Goal: Task Accomplishment & Management: Complete application form

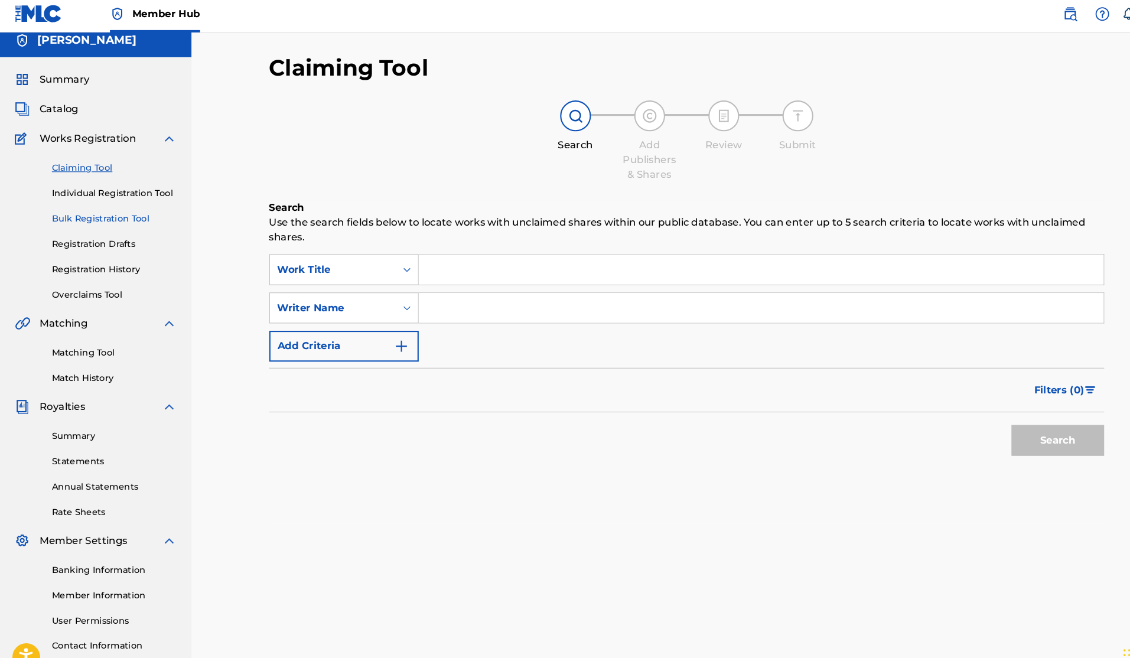
click at [91, 212] on link "Bulk Registration Tool" at bounding box center [109, 213] width 119 height 12
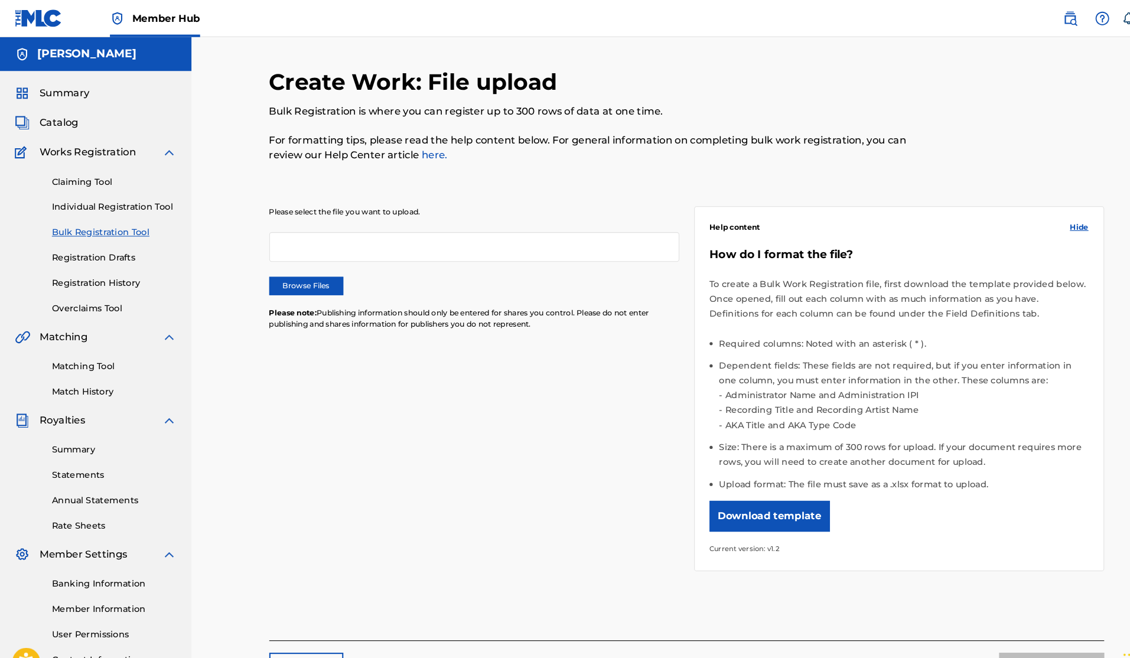
click at [330, 237] on div at bounding box center [454, 236] width 392 height 28
click at [108, 195] on link "Individual Registration Tool" at bounding box center [109, 198] width 119 height 12
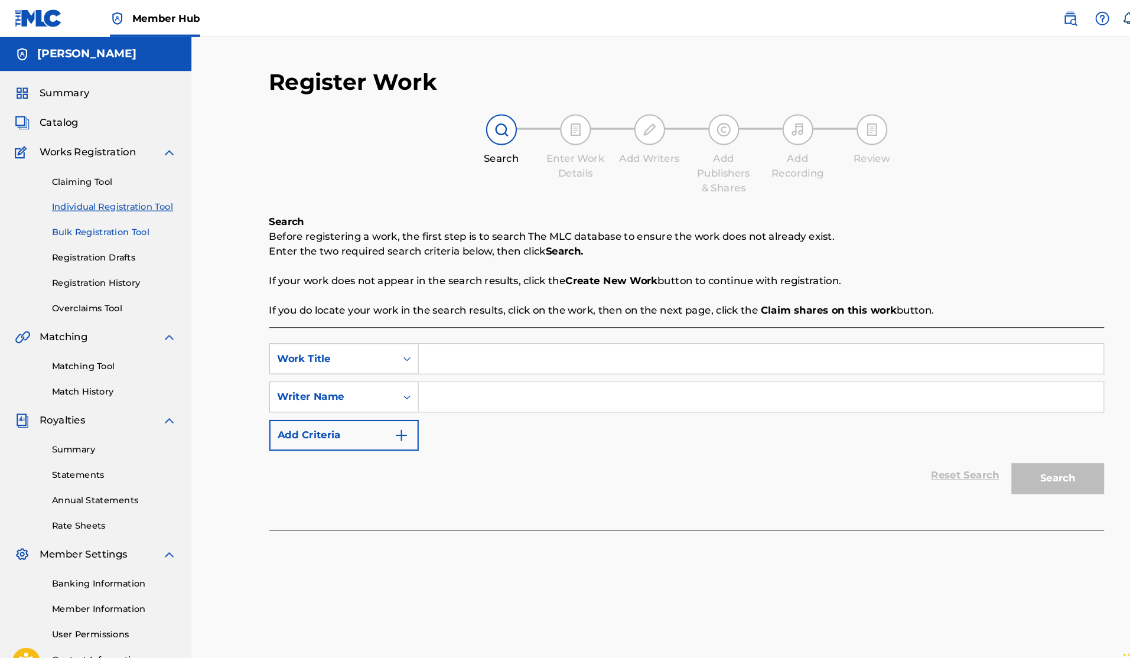
click at [115, 224] on link "Bulk Registration Tool" at bounding box center [109, 222] width 119 height 12
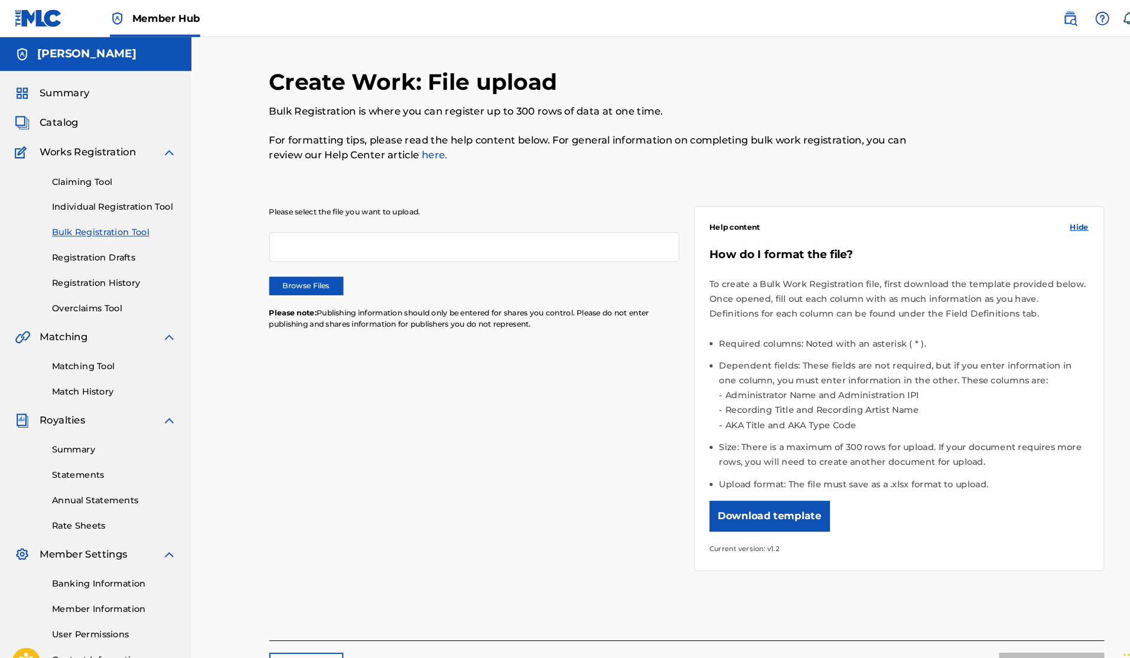
click at [313, 240] on div at bounding box center [454, 236] width 392 height 28
click at [294, 287] on div "Please select the file you want to upload. Browse Files Please note: Publishing…" at bounding box center [454, 263] width 392 height 132
click at [298, 276] on label "Browse Files" at bounding box center [293, 274] width 71 height 18
click at [0, 0] on input "Browse Files" at bounding box center [0, 0] width 0 height 0
click at [409, 147] on link "here." at bounding box center [414, 147] width 27 height 11
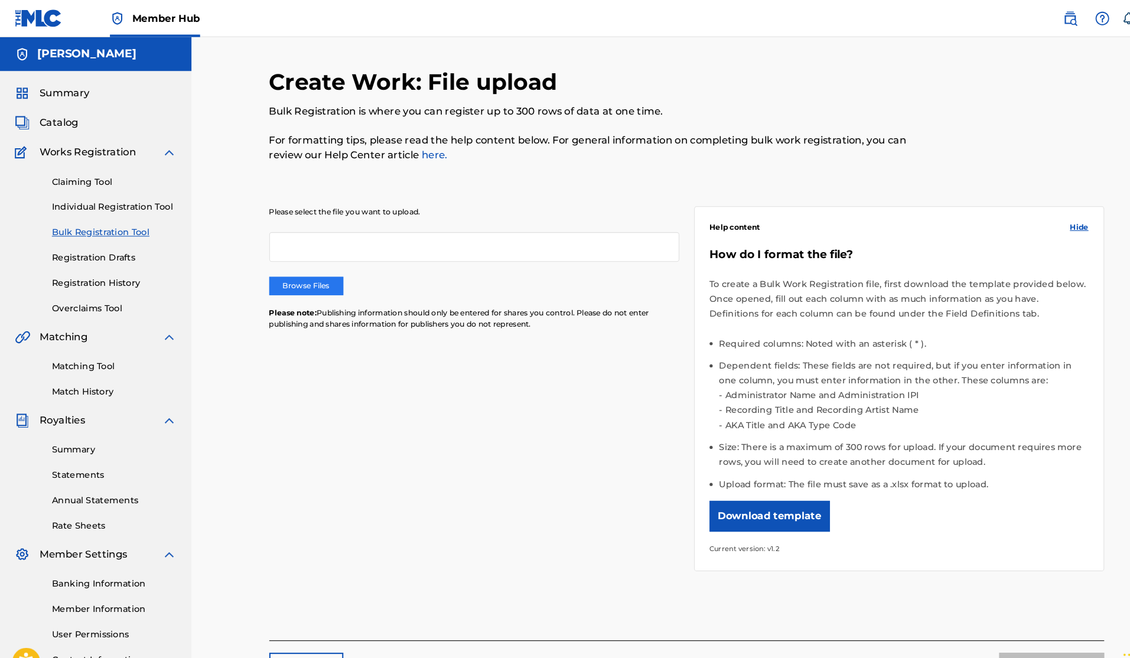
click at [302, 276] on label "Browse Files" at bounding box center [293, 274] width 71 height 18
click at [0, 0] on input "Browse Files" at bounding box center [0, 0] width 0 height 0
click at [305, 274] on label "Browse Files" at bounding box center [293, 274] width 71 height 18
click at [0, 0] on input "Browse Files" at bounding box center [0, 0] width 0 height 0
click at [100, 213] on div "Claiming Tool Individual Registration Tool Bulk Registration Tool Registration …" at bounding box center [91, 227] width 155 height 148
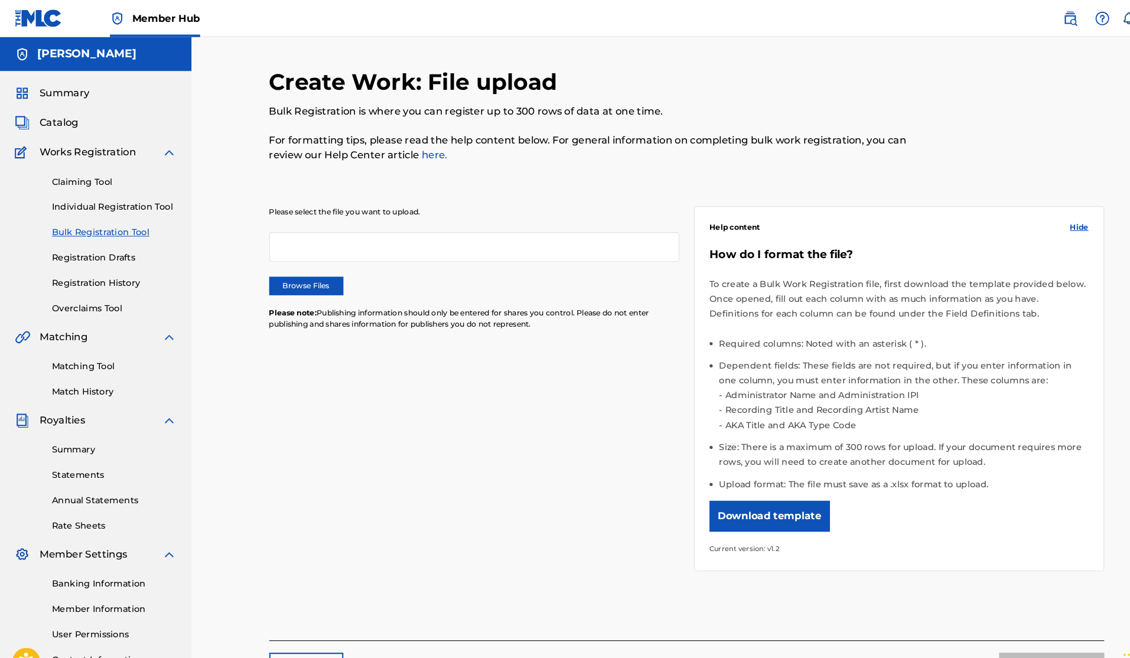
click at [101, 205] on div "Claiming Tool Individual Registration Tool Bulk Registration Tool Registration …" at bounding box center [91, 227] width 155 height 148
click at [108, 198] on link "Individual Registration Tool" at bounding box center [109, 198] width 119 height 12
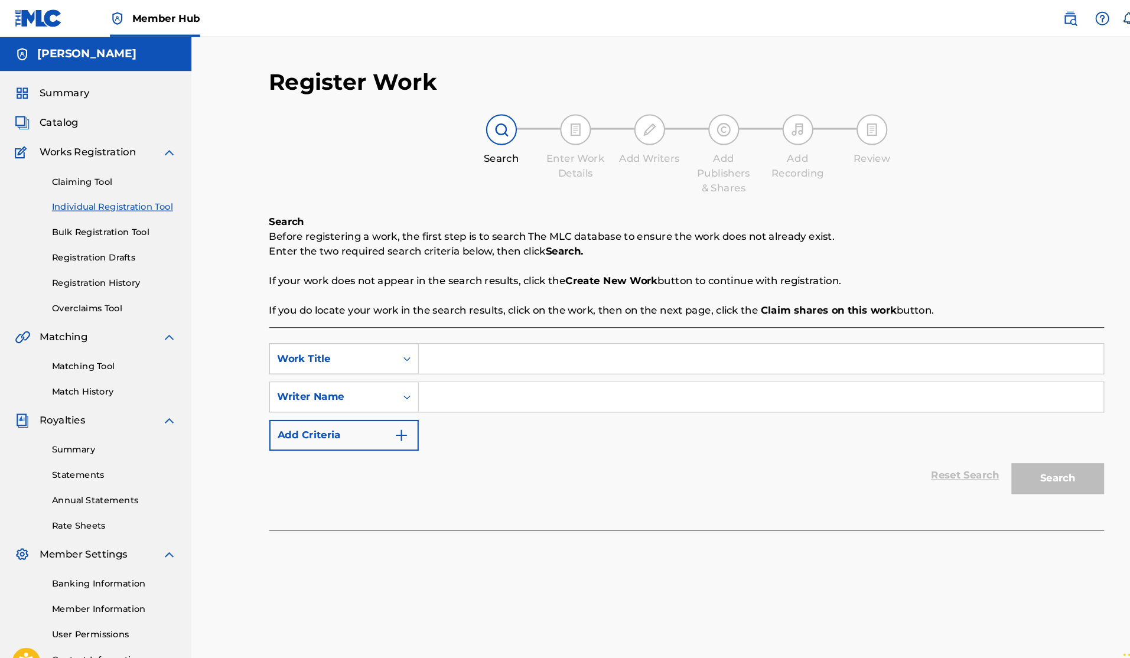
click at [108, 198] on link "Individual Registration Tool" at bounding box center [109, 198] width 119 height 12
click at [107, 226] on link "Bulk Registration Tool" at bounding box center [109, 222] width 119 height 12
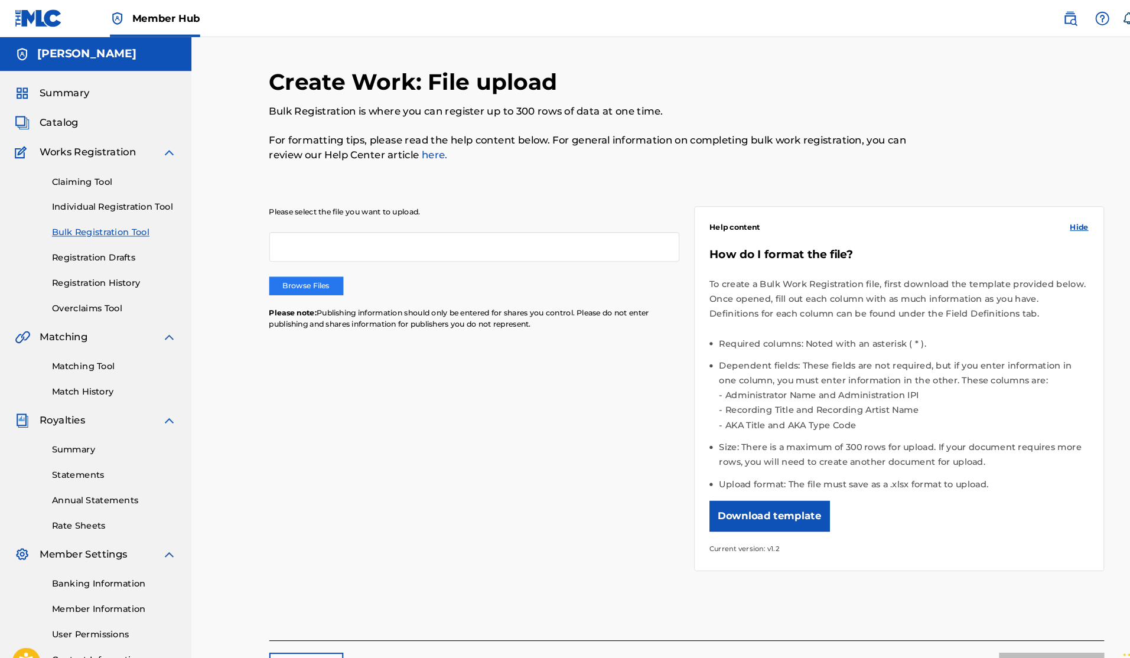
click at [284, 269] on label "Browse Files" at bounding box center [293, 274] width 71 height 18
click at [0, 0] on input "Browse Files" at bounding box center [0, 0] width 0 height 0
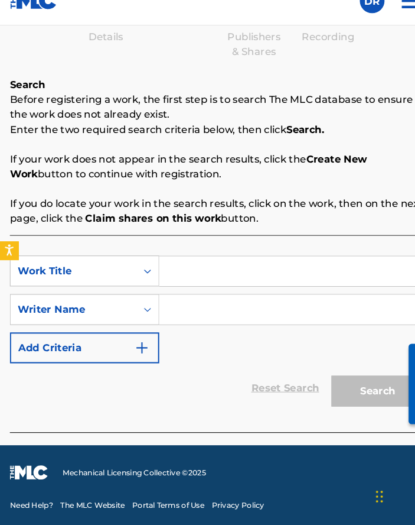
scroll to position [183, 0]
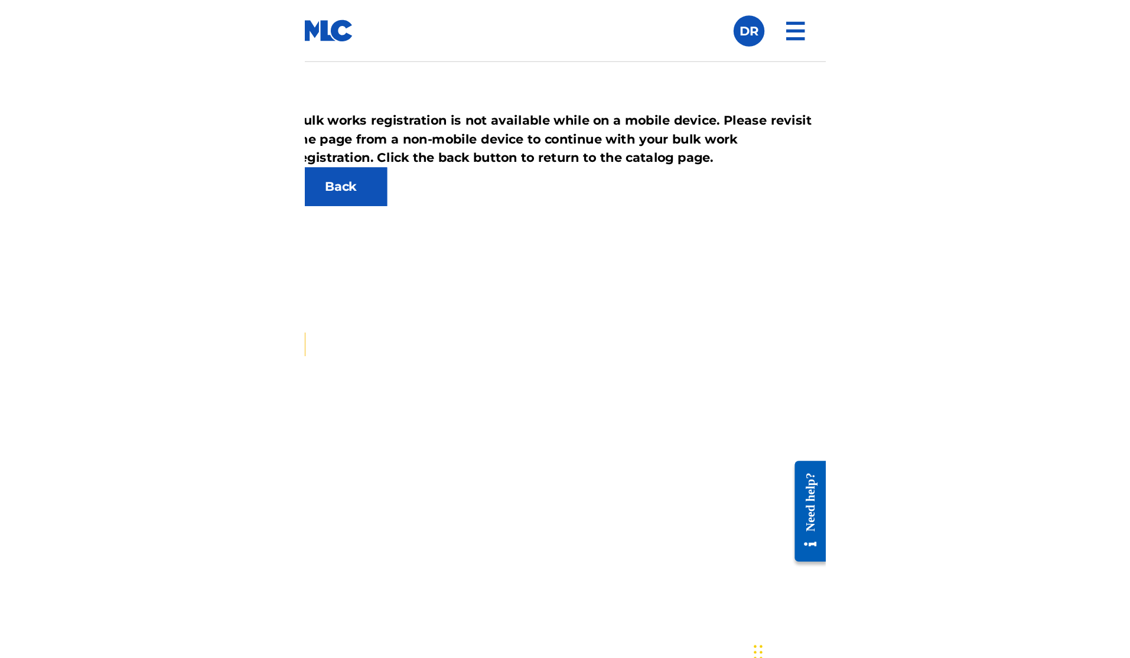
scroll to position [1, 0]
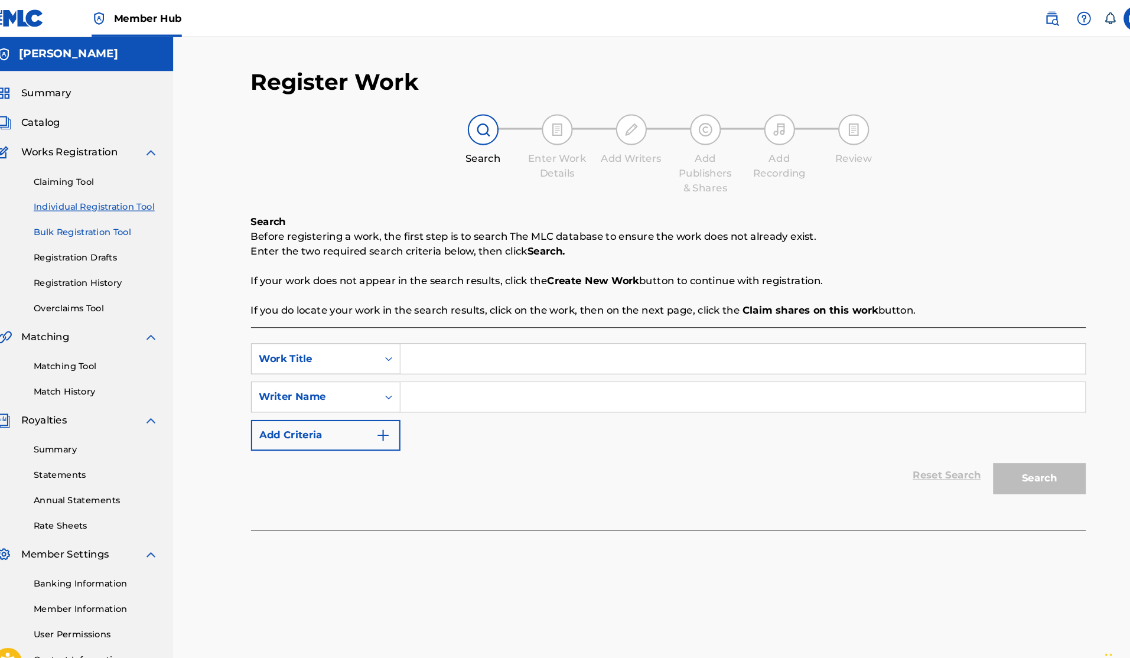
click at [95, 216] on link "Bulk Registration Tool" at bounding box center [109, 222] width 119 height 12
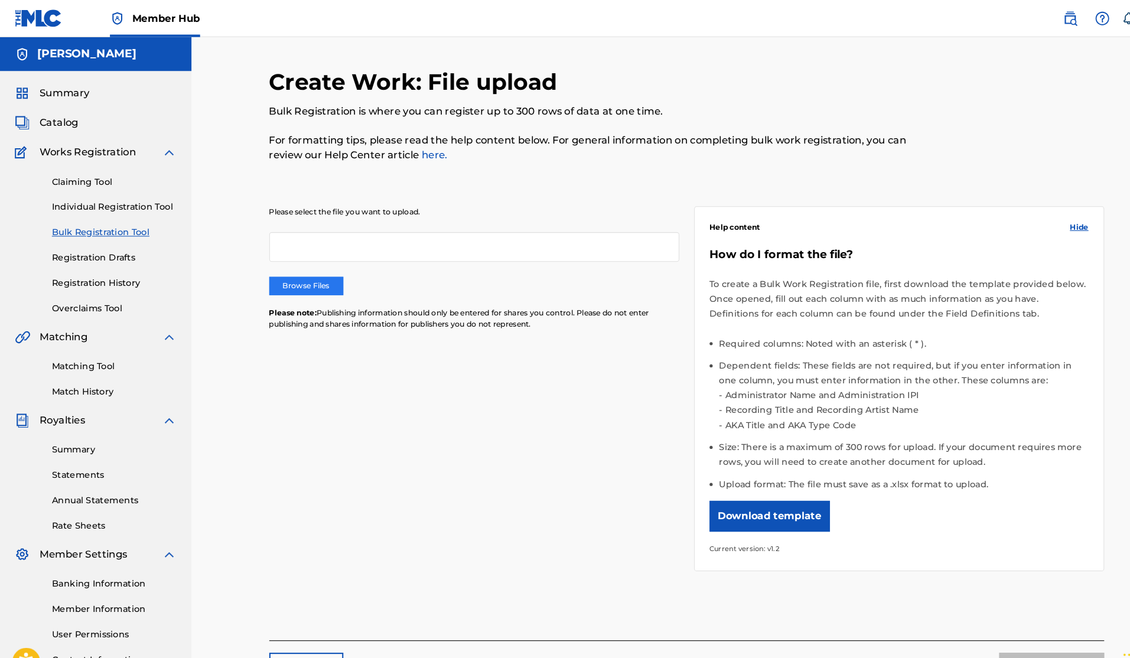
click at [293, 265] on label "Browse Files" at bounding box center [293, 274] width 71 height 18
click at [0, 0] on input "Browse Files" at bounding box center [0, 0] width 0 height 0
click at [311, 268] on label "Browse Files" at bounding box center [293, 274] width 71 height 18
click at [0, 0] on input "Browse Files" at bounding box center [0, 0] width 0 height 0
click at [735, 477] on div "How do I format the file? To create a Bulk Work Registration file, first downlo…" at bounding box center [860, 384] width 363 height 295
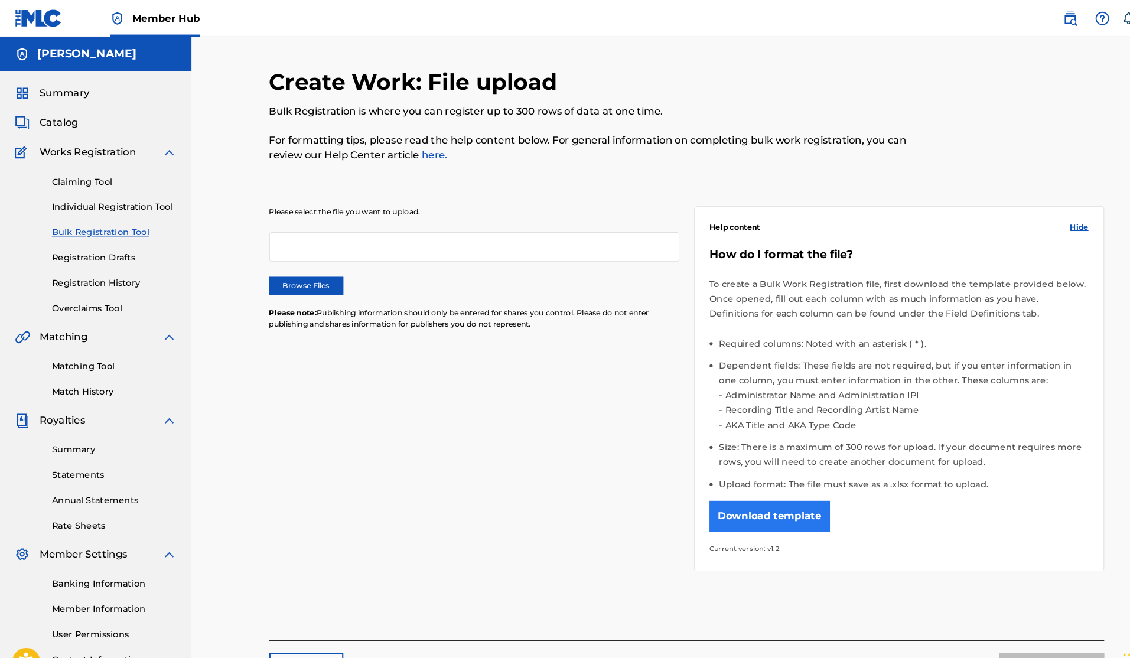
click at [728, 495] on button "Download template" at bounding box center [736, 494] width 115 height 30
click at [288, 278] on label "Browse Files" at bounding box center [293, 274] width 71 height 18
click at [0, 0] on input "Browse Files" at bounding box center [0, 0] width 0 height 0
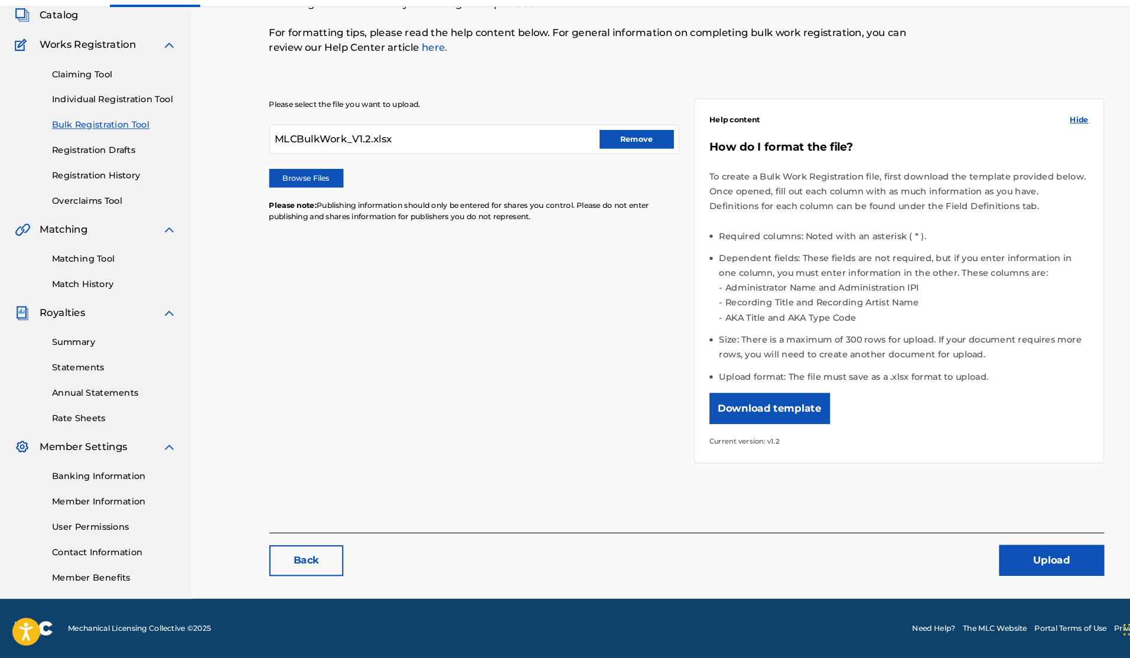
scroll to position [74, 0]
click at [987, 550] on button "Upload" at bounding box center [1006, 565] width 100 height 30
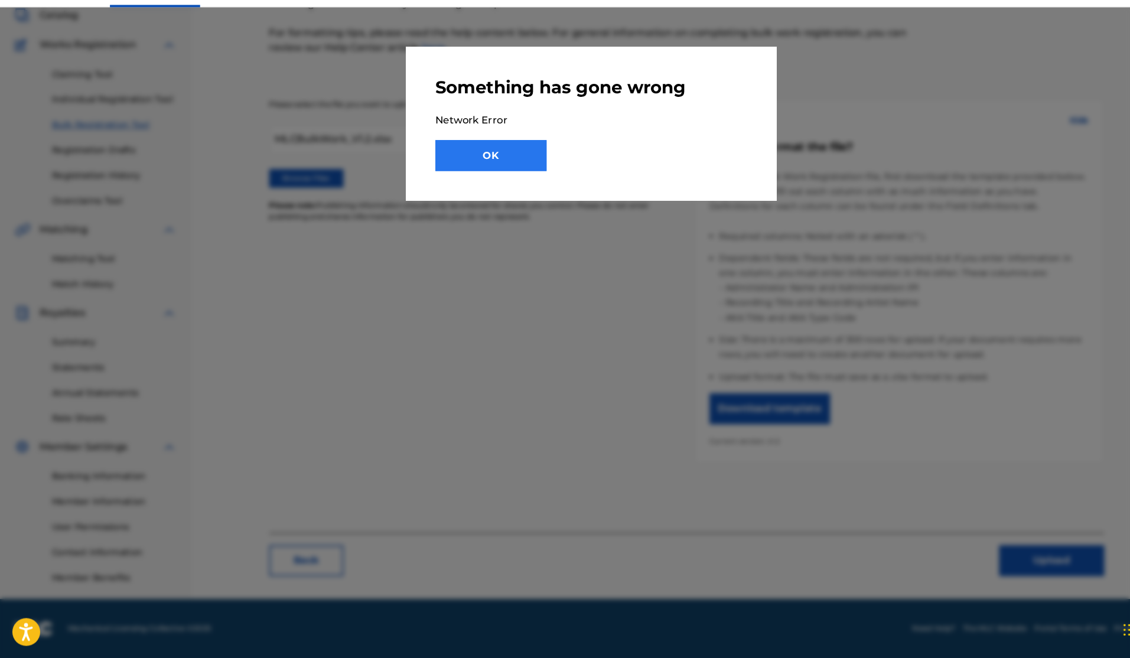
click at [467, 162] on button "OK" at bounding box center [469, 177] width 106 height 30
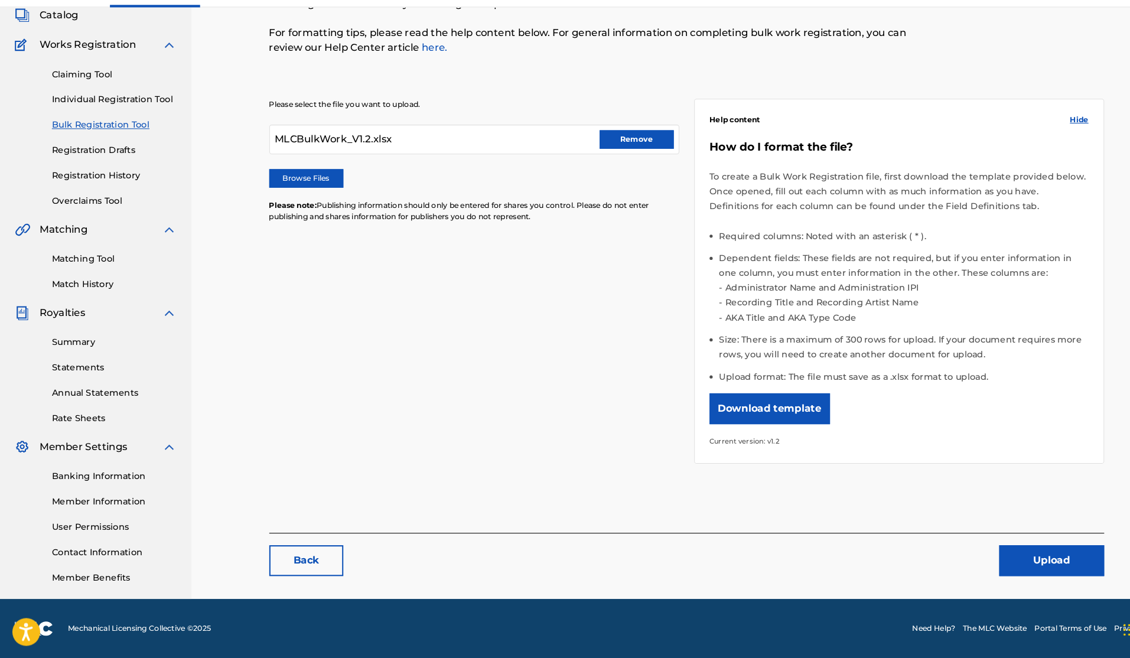
click at [360, 148] on div "MLCBulkWork_V1.2.xlsx Remove" at bounding box center [454, 162] width 392 height 28
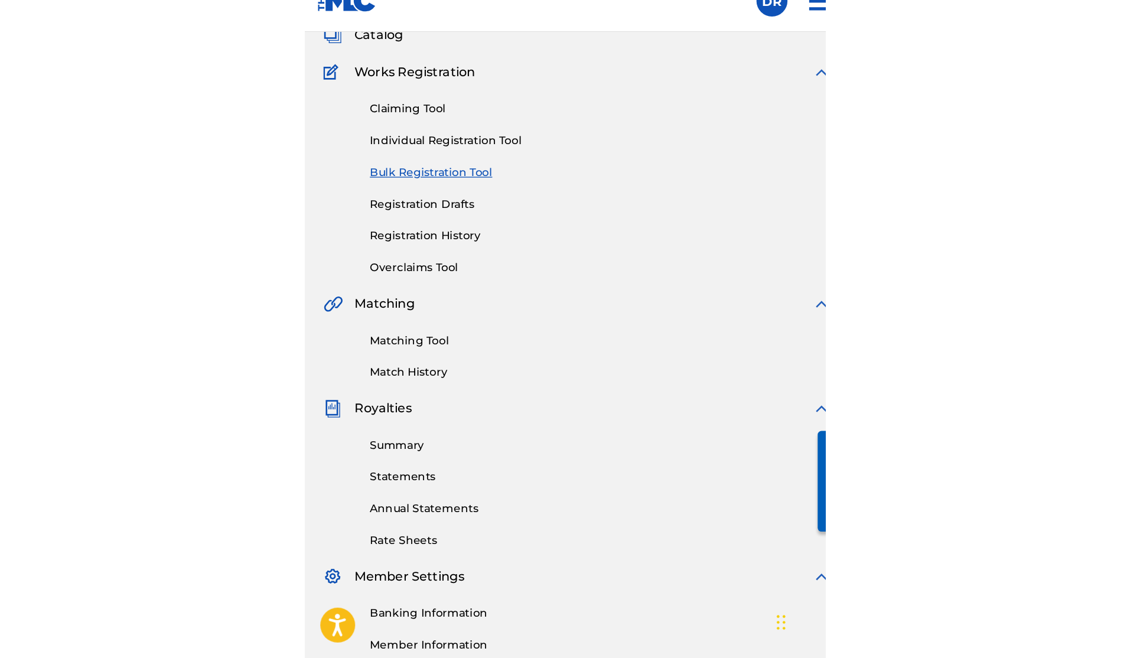
scroll to position [64, 0]
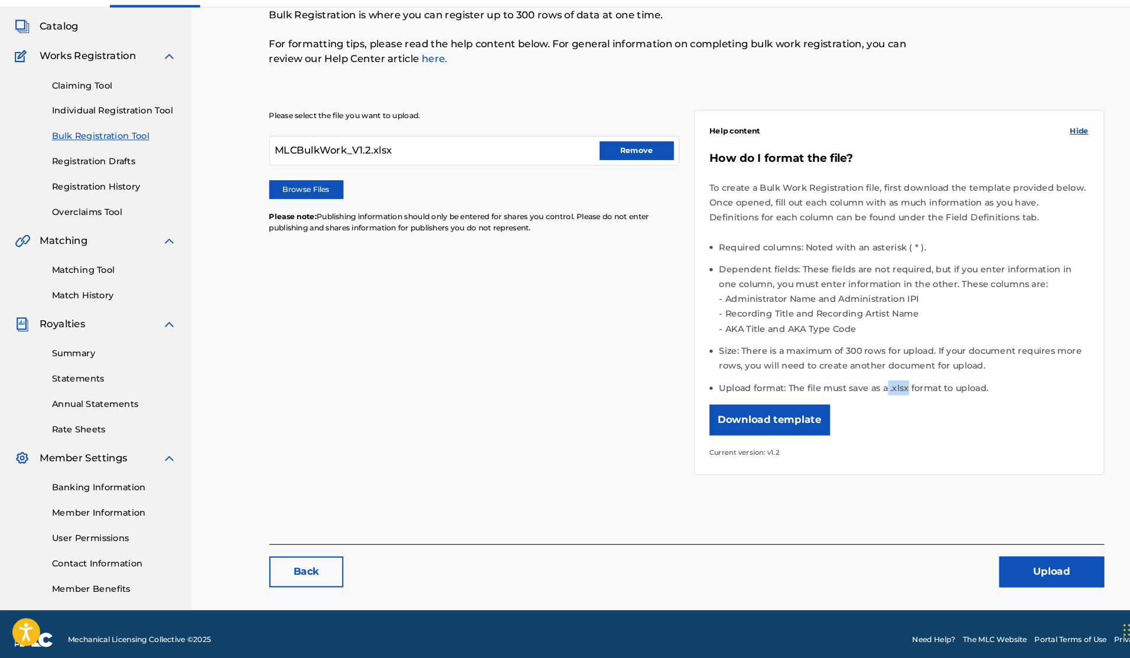
drag, startPoint x: 847, startPoint y: 367, endPoint x: 867, endPoint y: 374, distance: 21.1
click at [867, 392] on li "Upload format: The file must save as a .xlsx format to upload." at bounding box center [864, 399] width 353 height 14
click at [430, 158] on div "MLCBulkWork_V1.2.xlsx Remove" at bounding box center [454, 172] width 392 height 28
click at [587, 164] on button "Remove" at bounding box center [609, 173] width 71 height 18
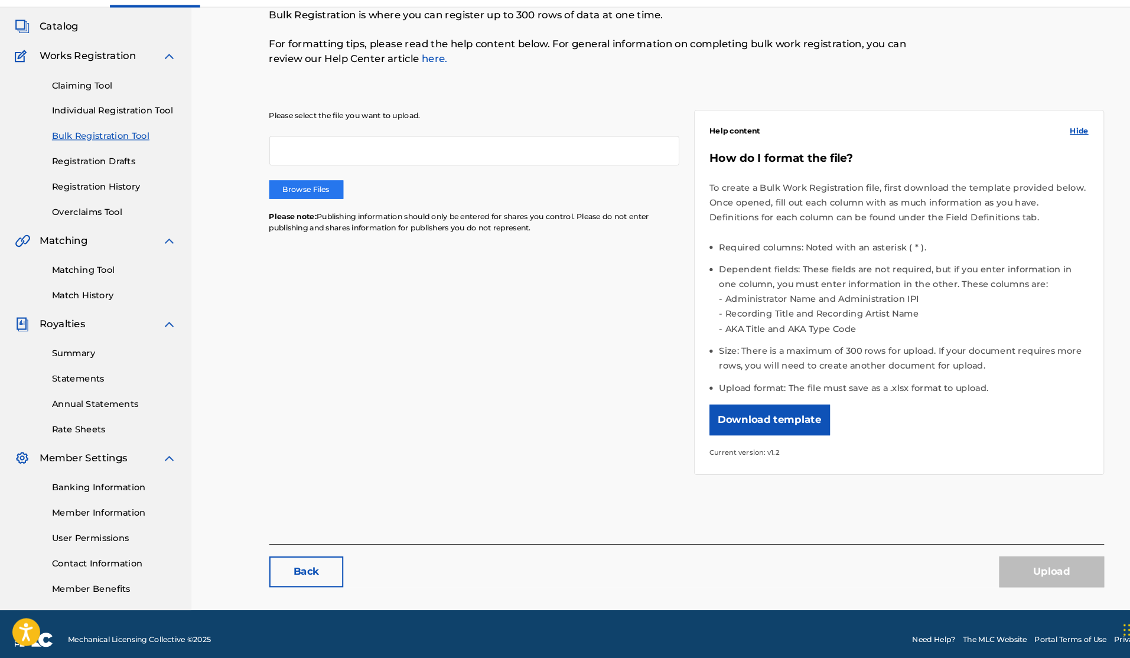
click at [289, 201] on label "Browse Files" at bounding box center [293, 210] width 71 height 18
click at [0, 0] on input "Browse Files" at bounding box center [0, 0] width 0 height 0
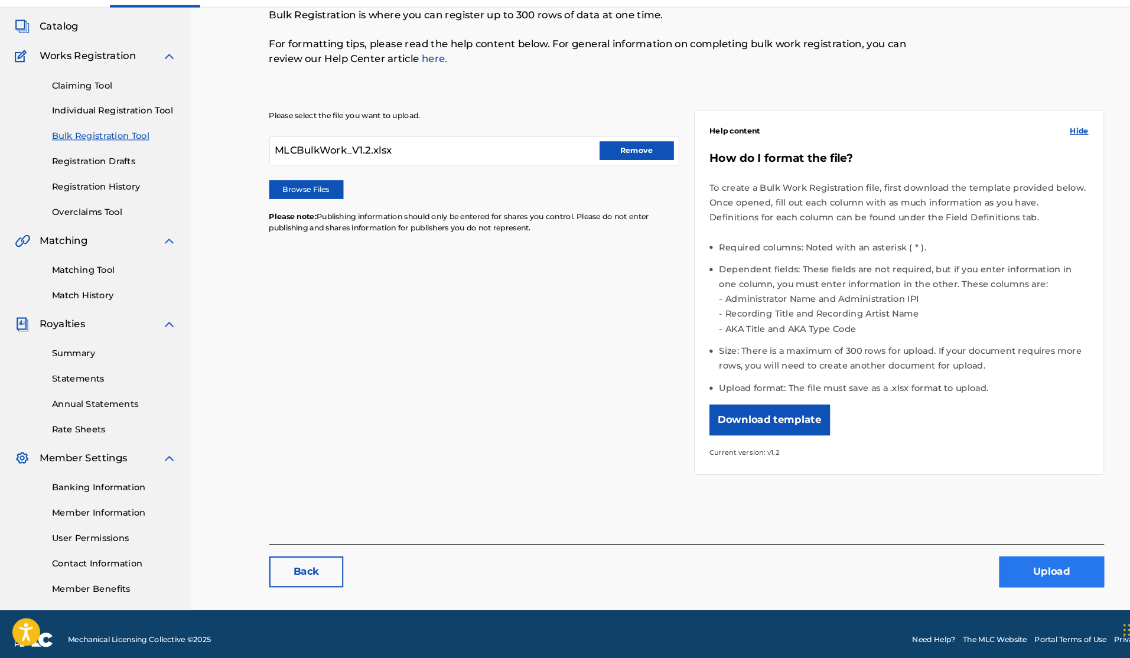
click at [1026, 561] on button "Upload" at bounding box center [1006, 576] width 100 height 30
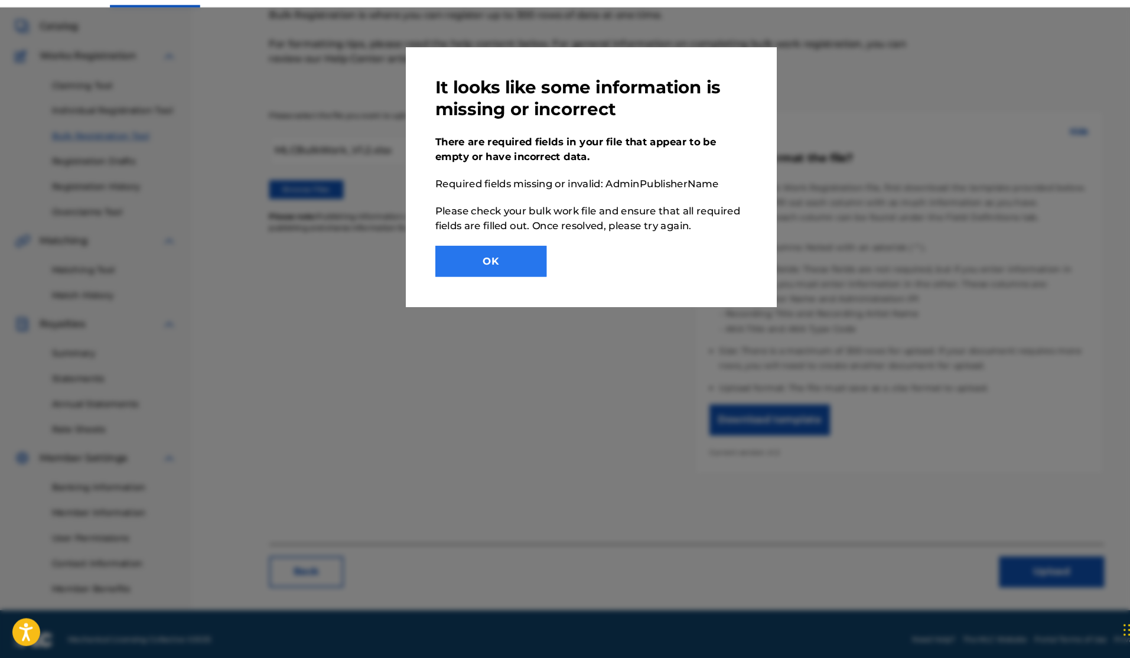
click at [472, 263] on button "OK" at bounding box center [469, 278] width 106 height 30
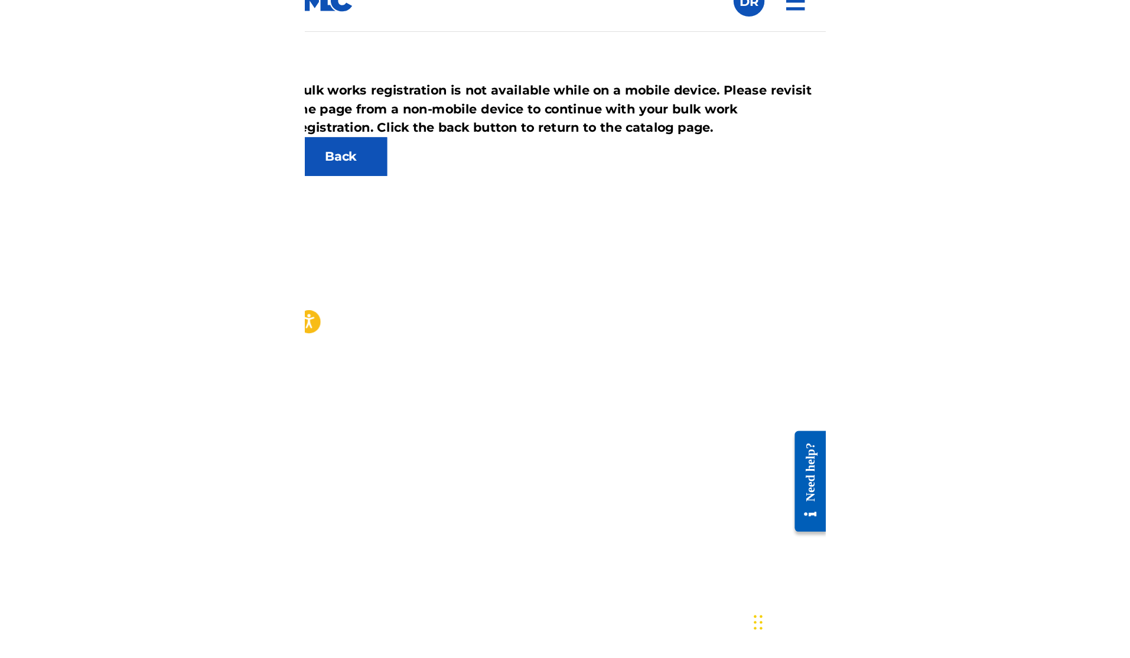
scroll to position [64, 17]
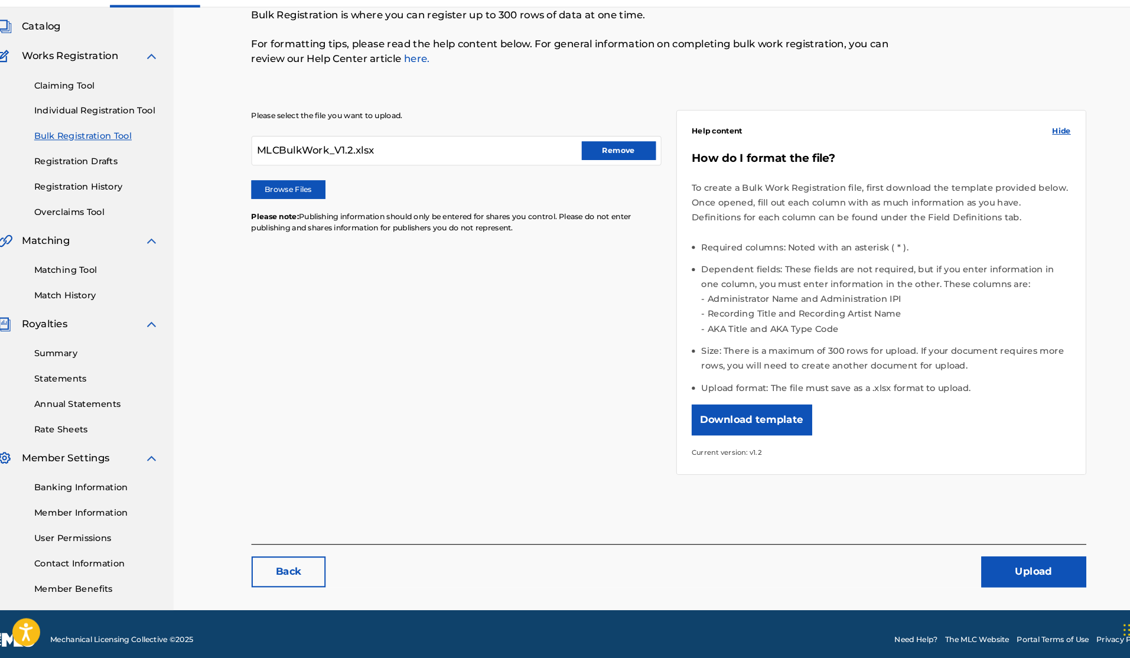
click at [549, 158] on div "MLCBulkWork_V1.2.xlsx Remove" at bounding box center [436, 172] width 392 height 28
click at [566, 164] on button "Remove" at bounding box center [591, 173] width 71 height 18
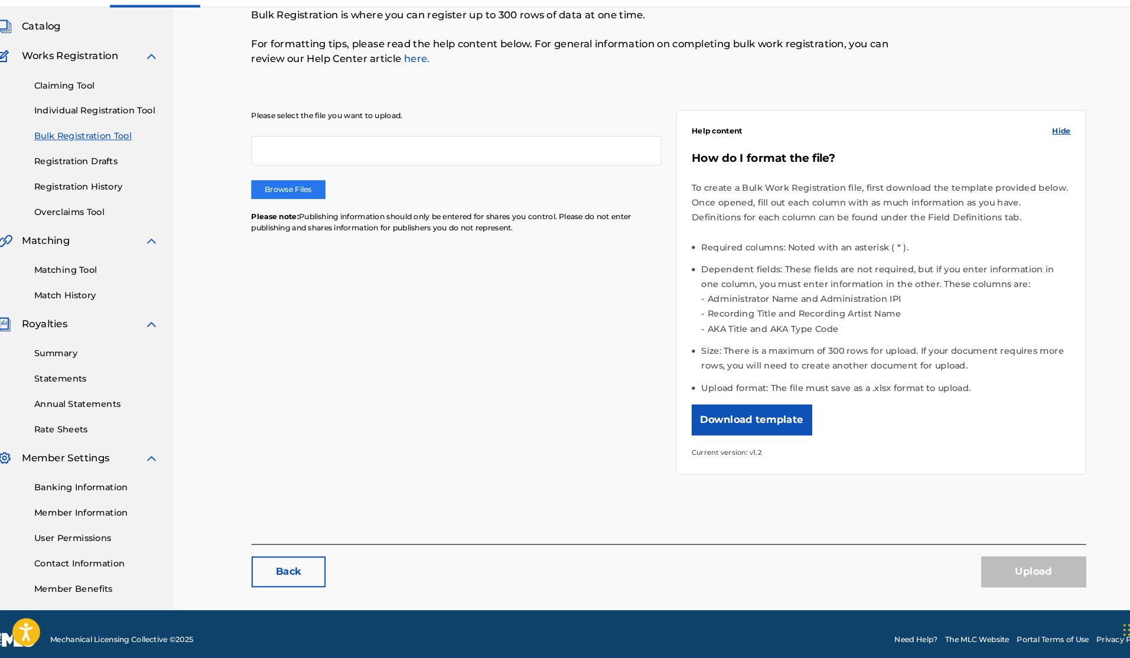
click at [240, 201] on label "Browse Files" at bounding box center [275, 210] width 71 height 18
click at [0, 0] on input "Browse Files" at bounding box center [0, 0] width 0 height 0
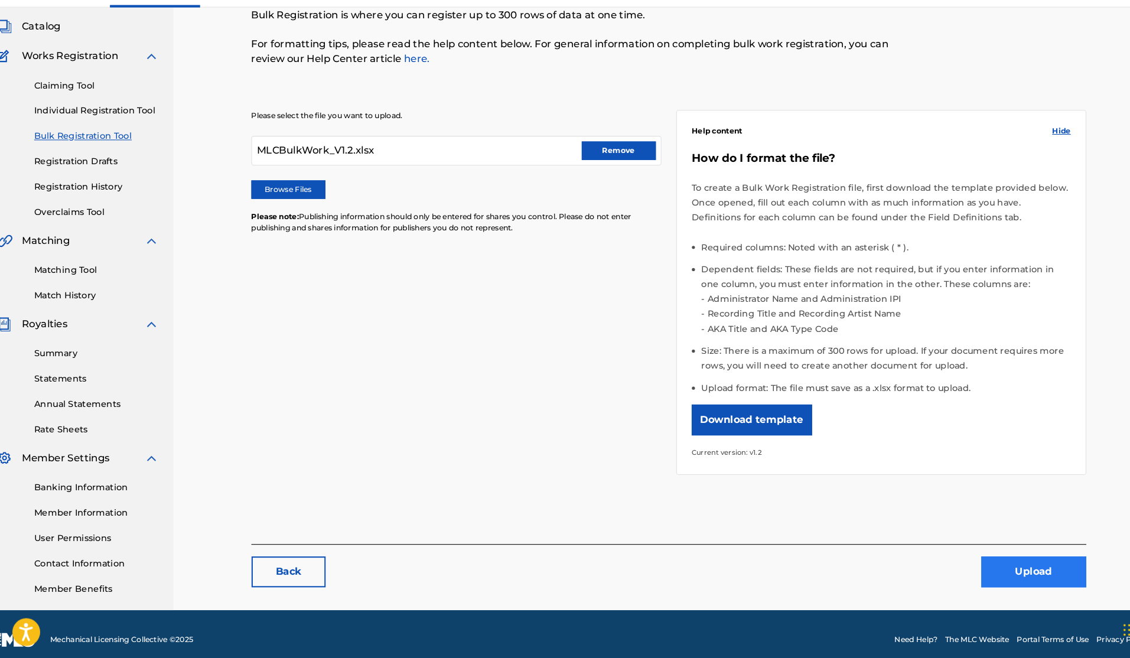
click at [1010, 561] on button "Upload" at bounding box center [989, 576] width 100 height 30
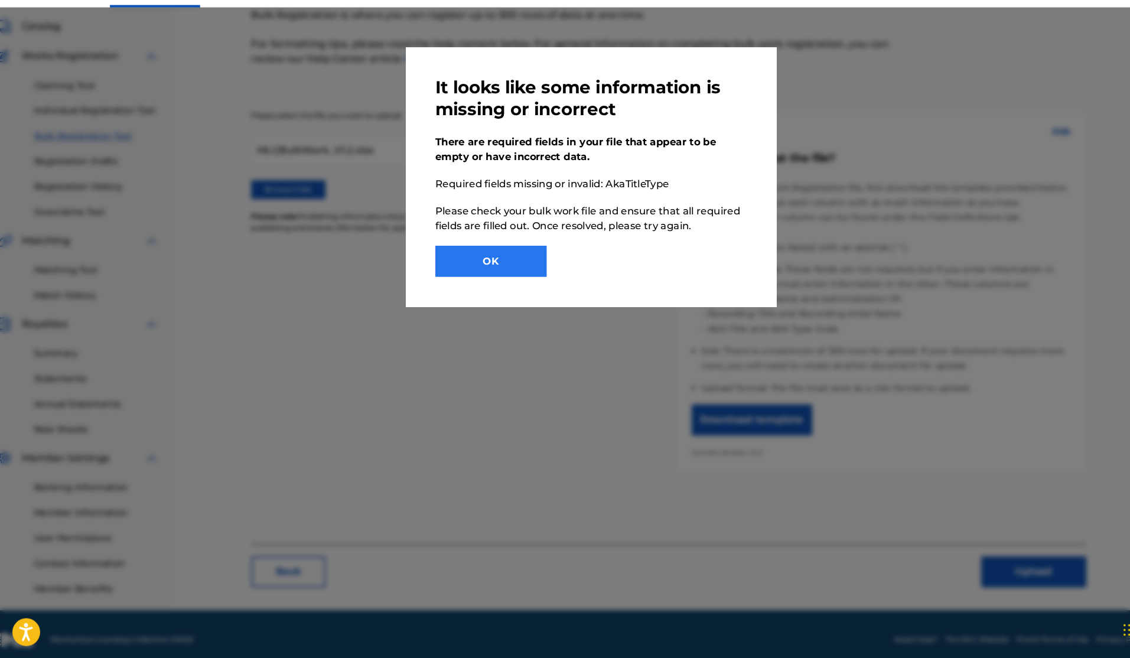
click at [505, 263] on button "OK" at bounding box center [469, 278] width 106 height 30
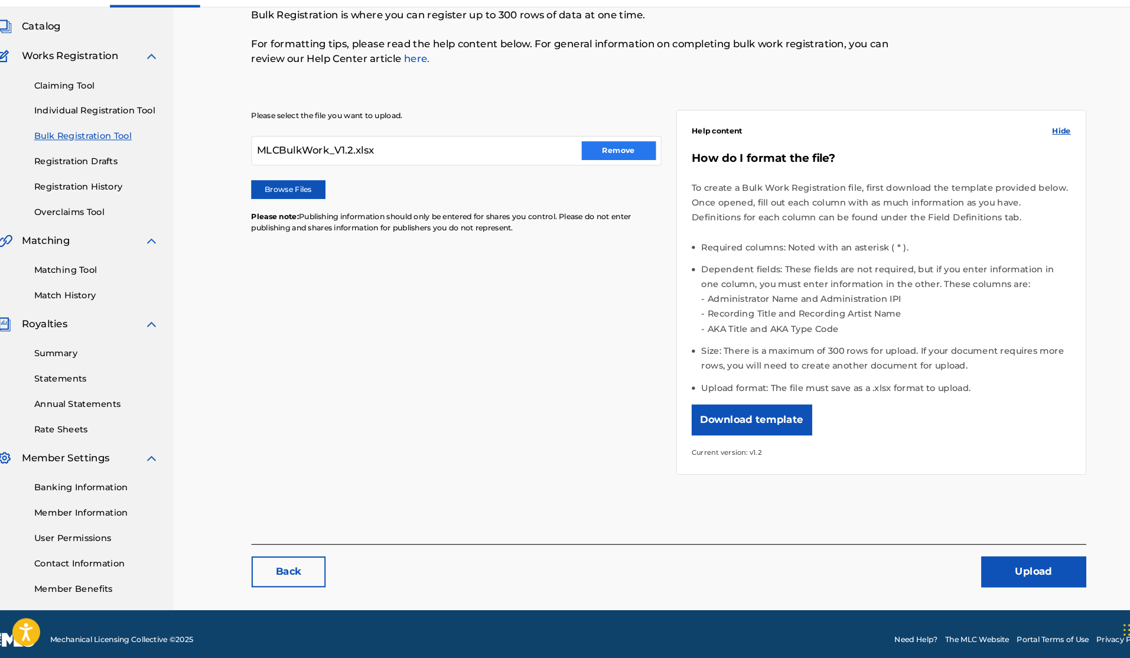
click at [592, 164] on button "Remove" at bounding box center [591, 173] width 71 height 18
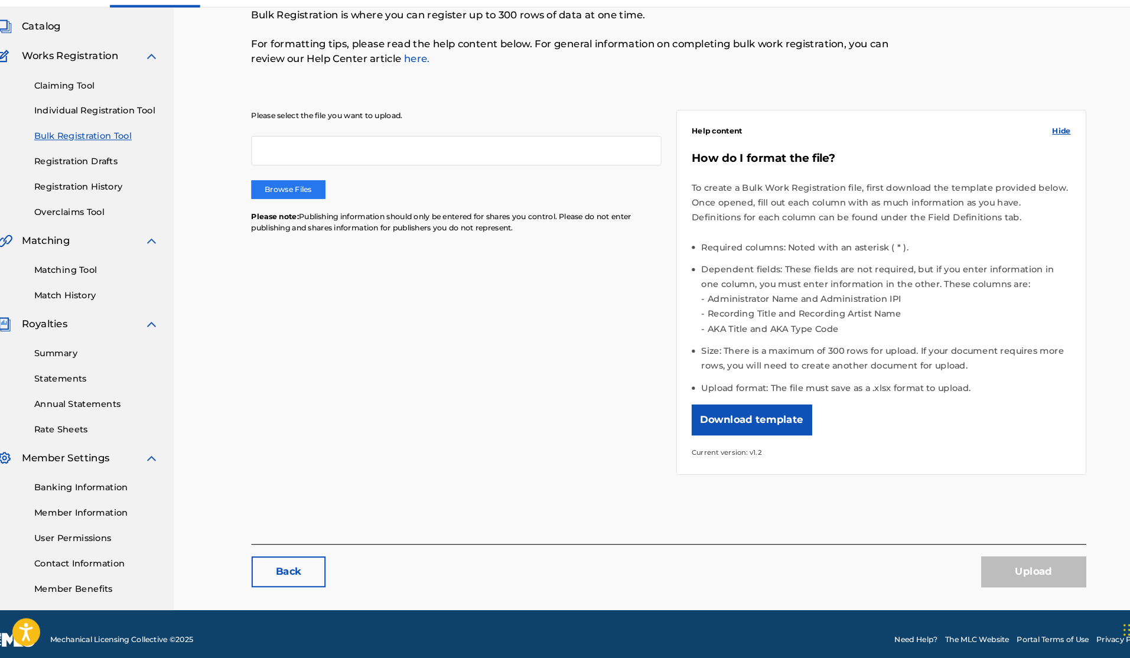
click at [295, 201] on label "Browse Files" at bounding box center [275, 210] width 71 height 18
click at [0, 0] on input "Browse Files" at bounding box center [0, 0] width 0 height 0
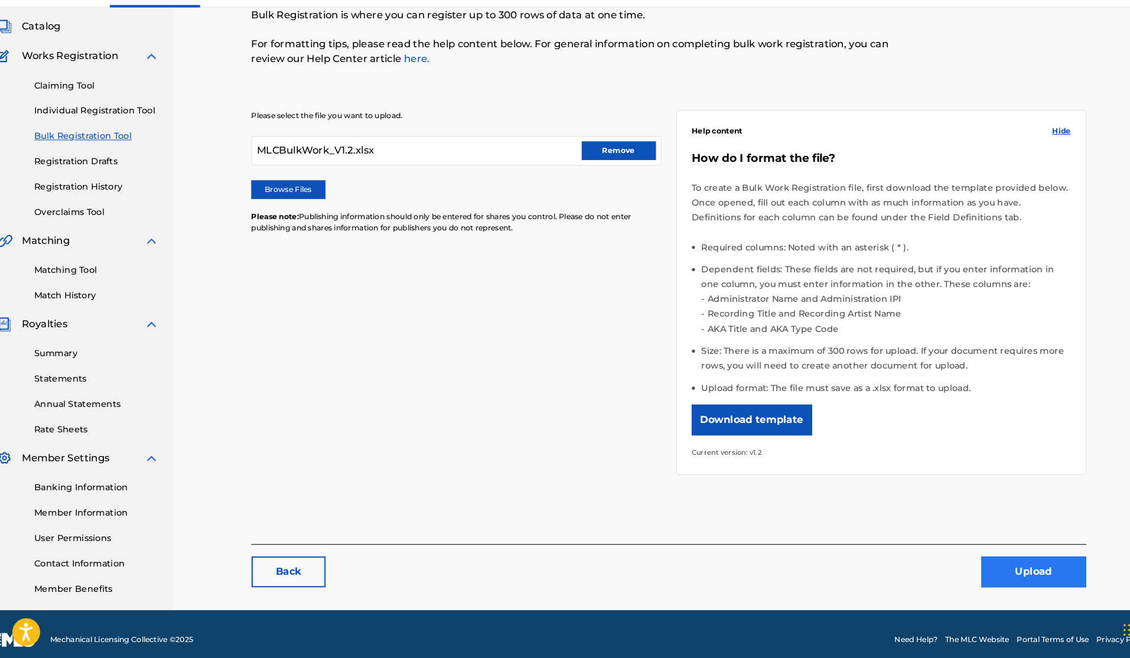
click at [989, 561] on button "Upload" at bounding box center [989, 576] width 100 height 30
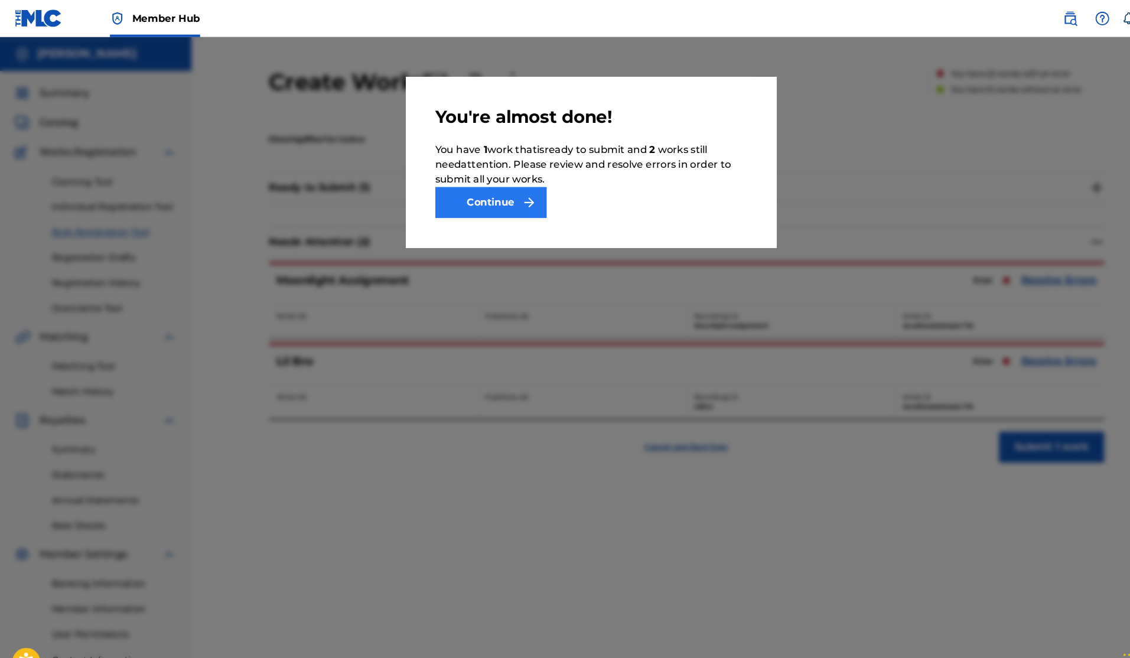
click at [497, 193] on button "Continue" at bounding box center [469, 194] width 106 height 30
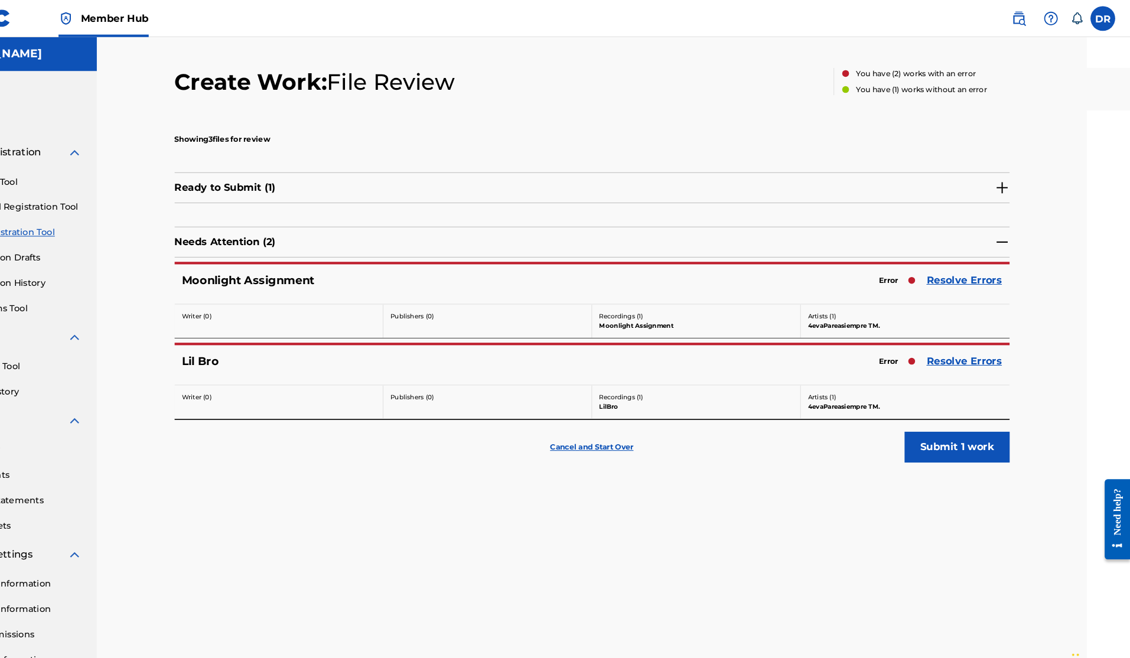
scroll to position [0, 44]
click at [998, 180] on img at bounding box center [1005, 179] width 14 height 14
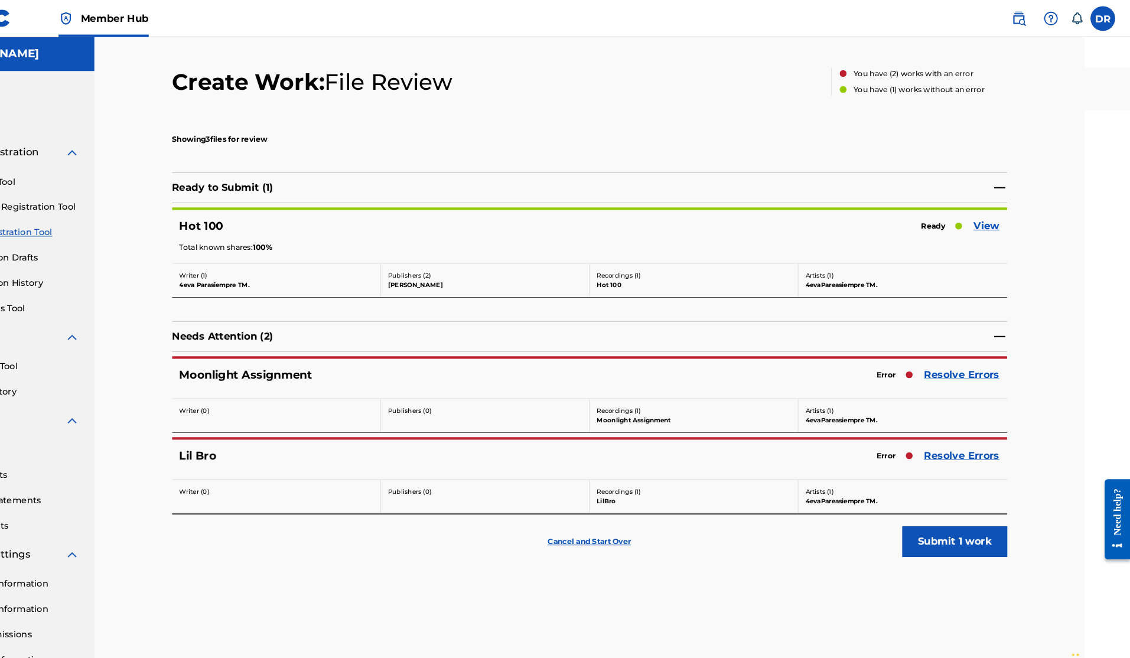
click at [998, 180] on img at bounding box center [1005, 179] width 14 height 14
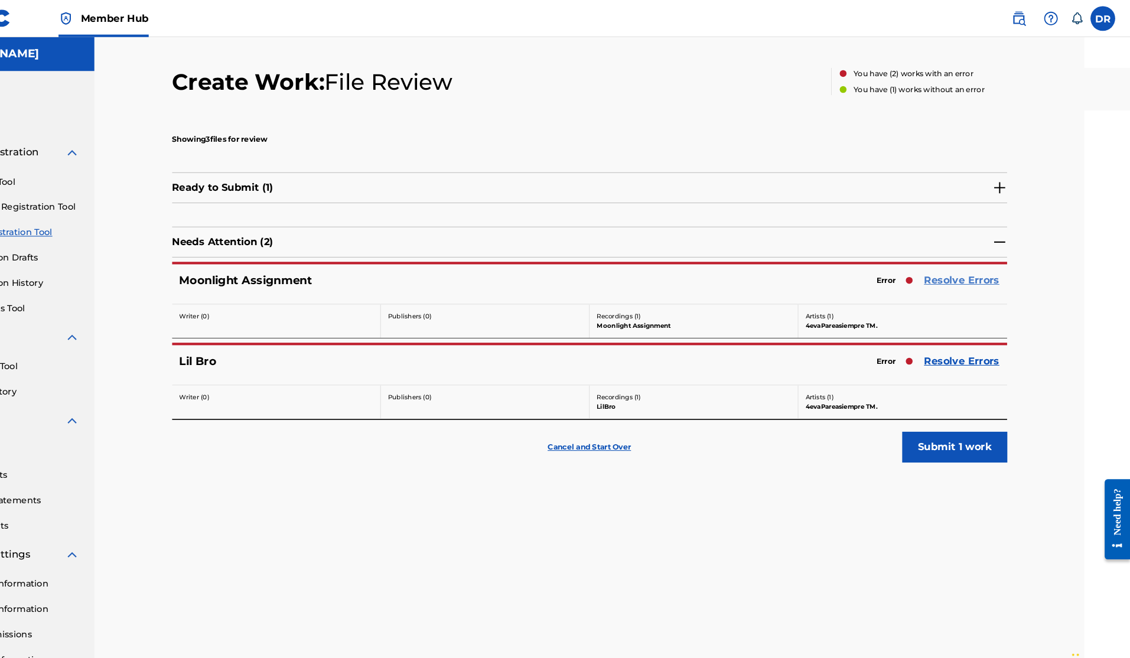
click at [933, 267] on link "Resolve Errors" at bounding box center [969, 268] width 72 height 14
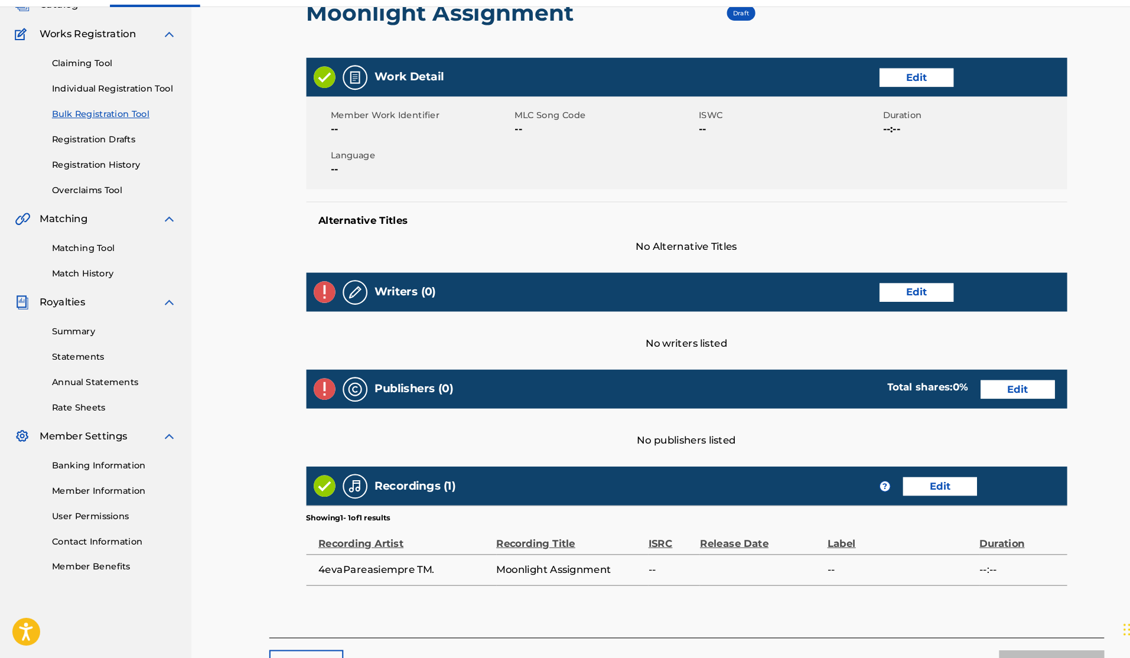
scroll to position [95, 0]
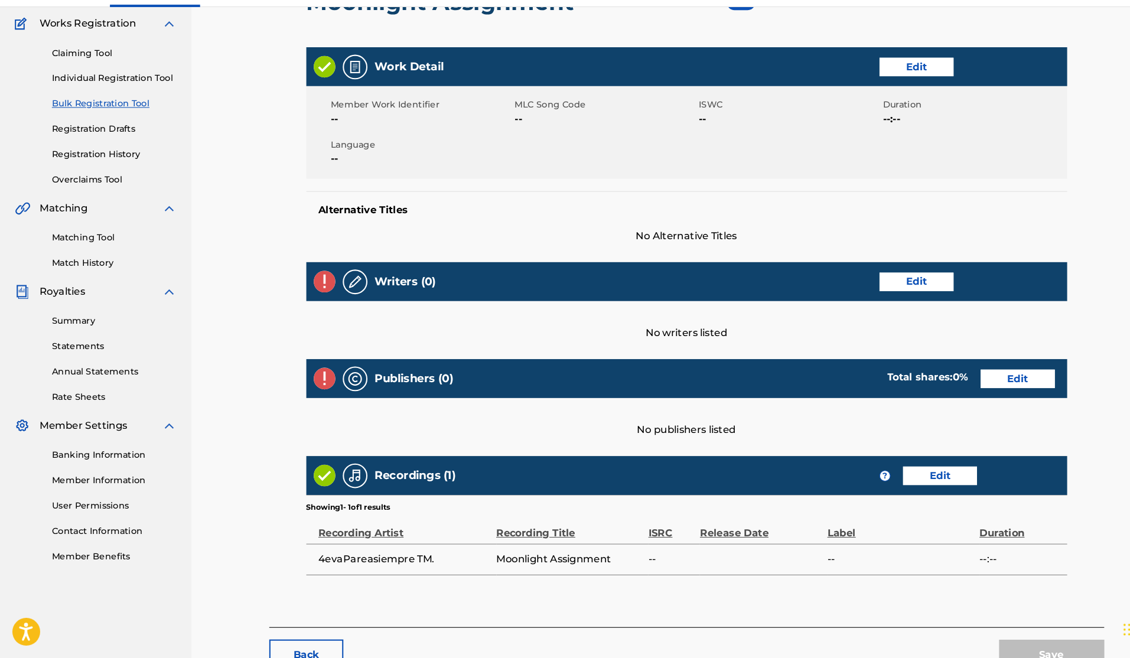
click at [340, 291] on img at bounding box center [340, 298] width 14 height 14
click at [882, 289] on link "Edit" at bounding box center [876, 298] width 71 height 18
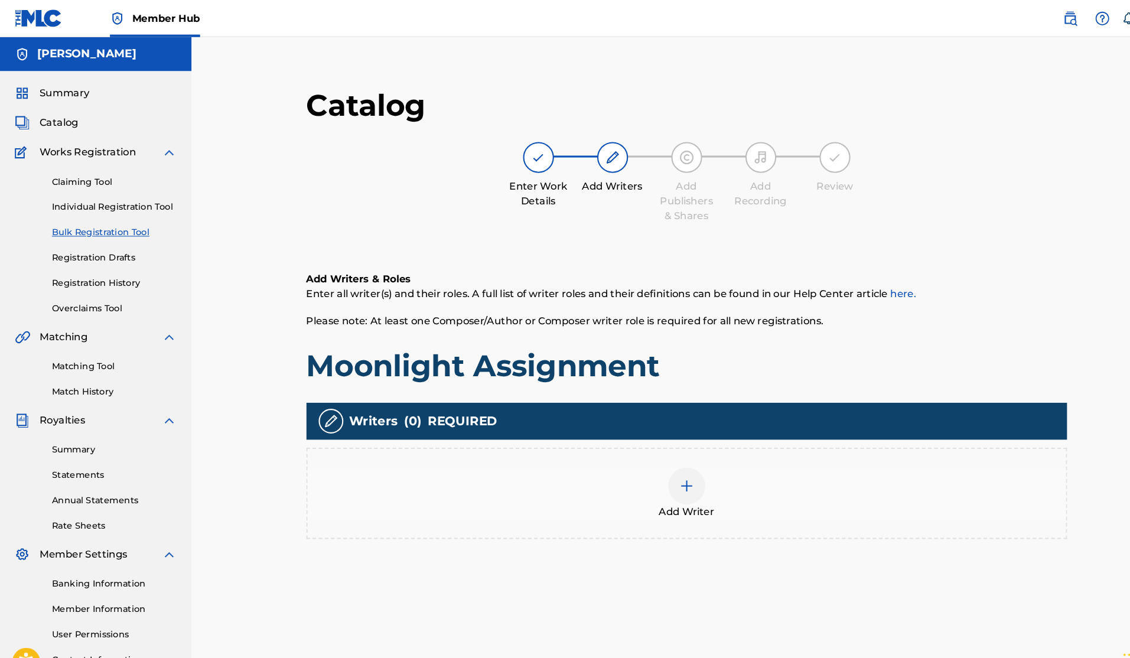
click at [653, 459] on img at bounding box center [657, 465] width 14 height 14
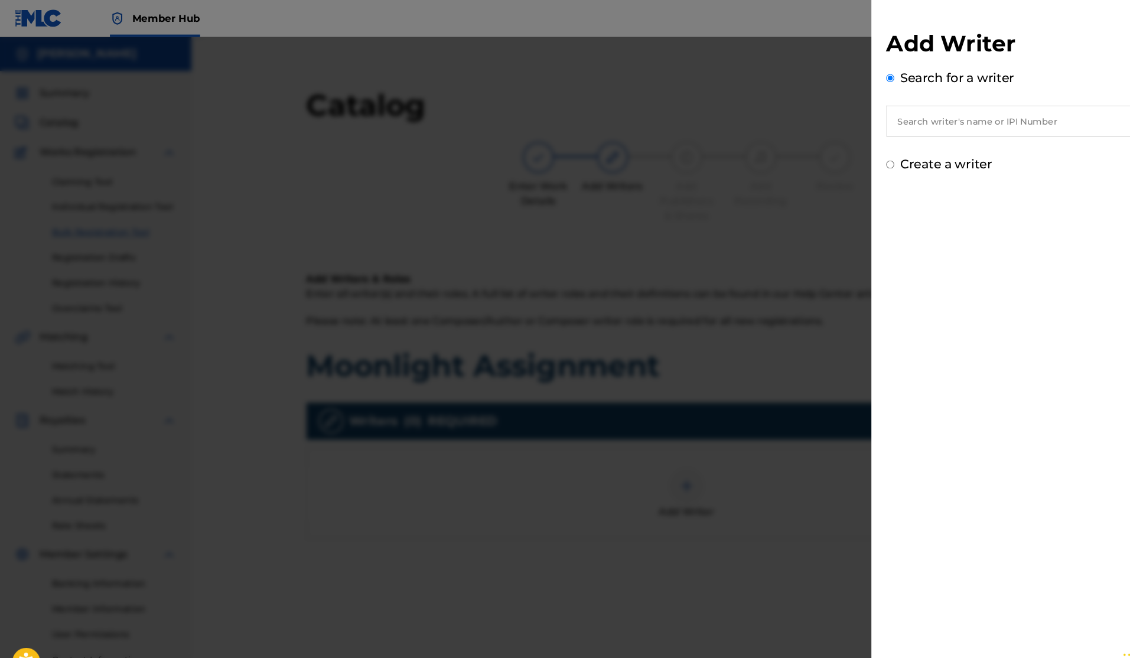
click at [907, 117] on input "text" at bounding box center [970, 116] width 245 height 30
click at [853, 158] on input "Create a writer" at bounding box center [852, 158] width 8 height 8
radio input "false"
radio input "true"
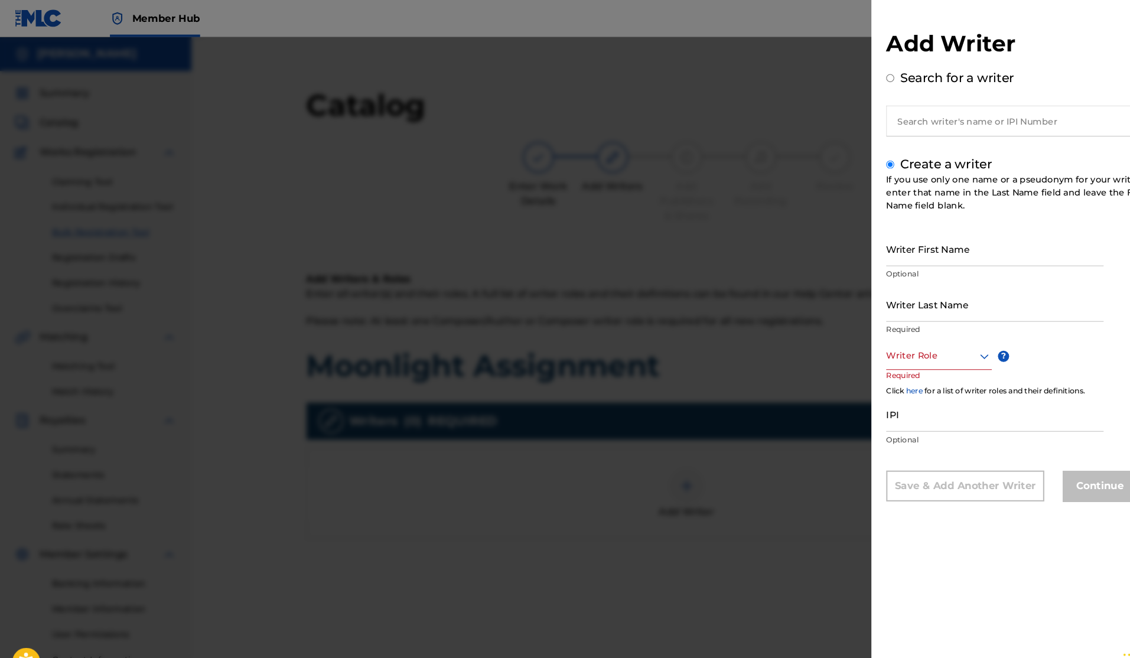
click at [852, 158] on input "Create a writer" at bounding box center [852, 158] width 8 height 8
click at [875, 249] on input "Writer First Name" at bounding box center [952, 238] width 208 height 34
drag, startPoint x: 952, startPoint y: 242, endPoint x: 831, endPoint y: 246, distance: 121.8
click at [831, 246] on div "Add Writer Search for a writer Create a writer If you use only one name or a ps…" at bounding box center [565, 346] width 1130 height 623
type input "4evaParasiempre TM."
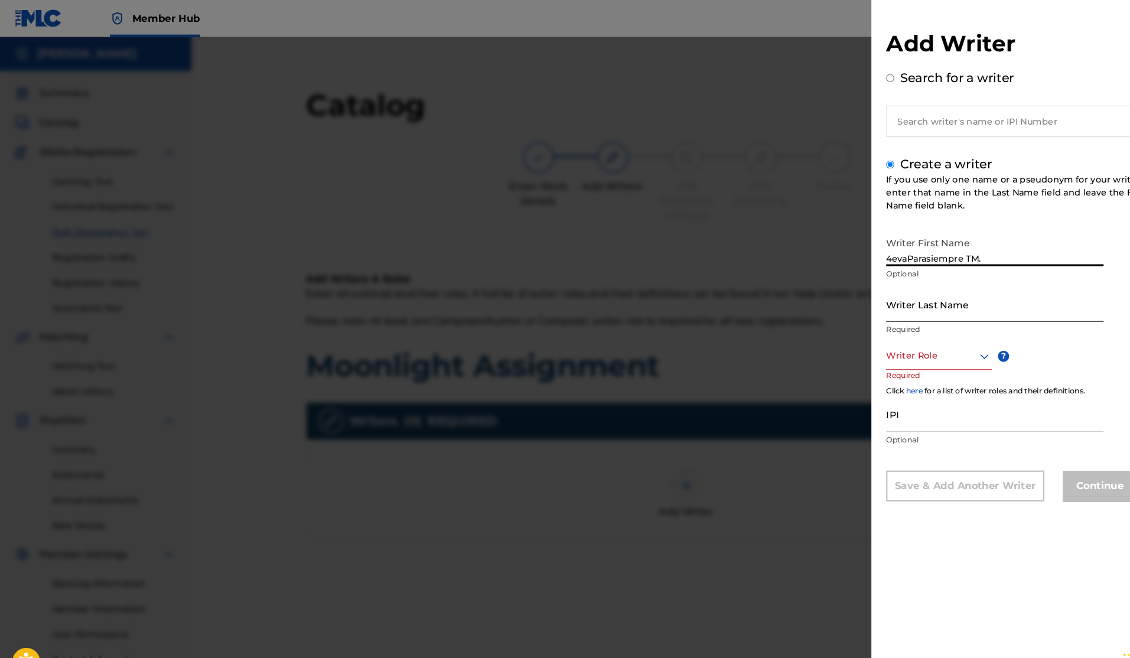
click at [880, 289] on input "Writer Last Name" at bounding box center [952, 291] width 208 height 34
paste input "4evaParasiempre TM."
type input "4evaParasiempre TM."
click at [909, 340] on div at bounding box center [898, 340] width 101 height 15
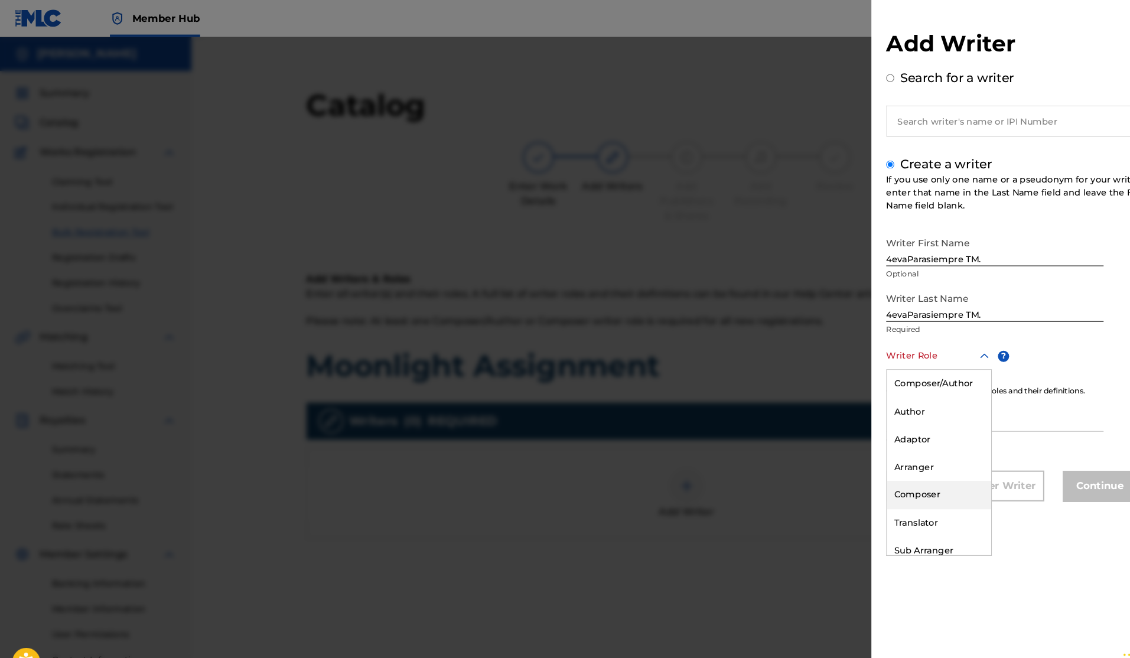
click at [891, 468] on div "Composer" at bounding box center [898, 473] width 100 height 27
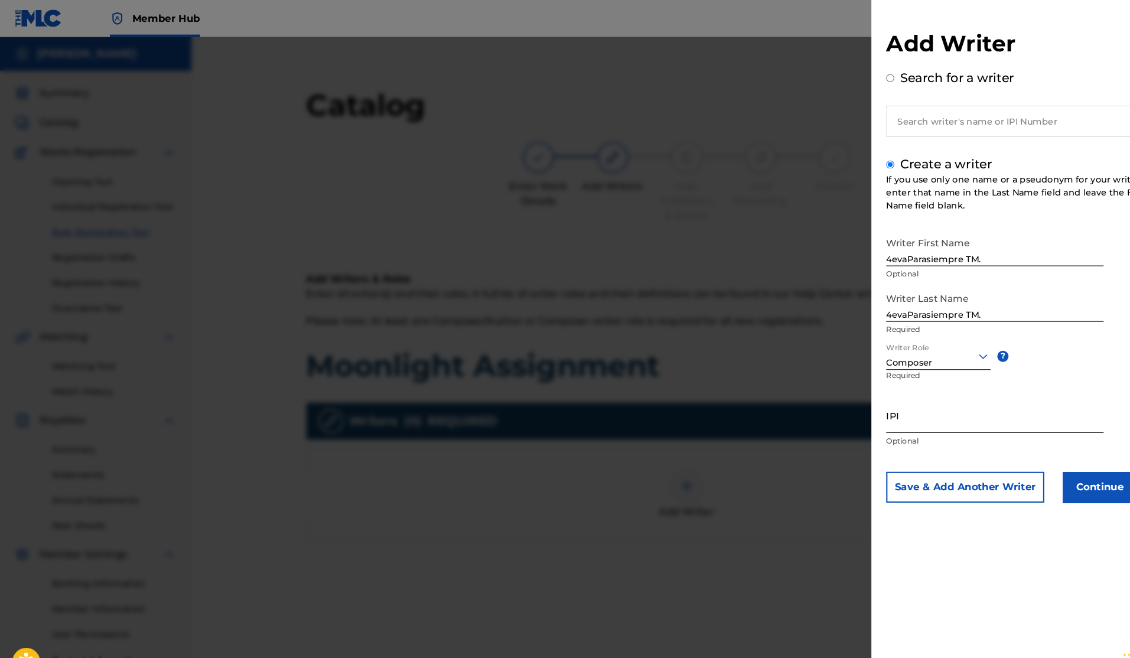
click at [896, 411] on input "IPI" at bounding box center [952, 397] width 208 height 34
paste input "01296305930"
type input "01296305930"
click at [1030, 469] on button "Continue" at bounding box center [1052, 466] width 71 height 30
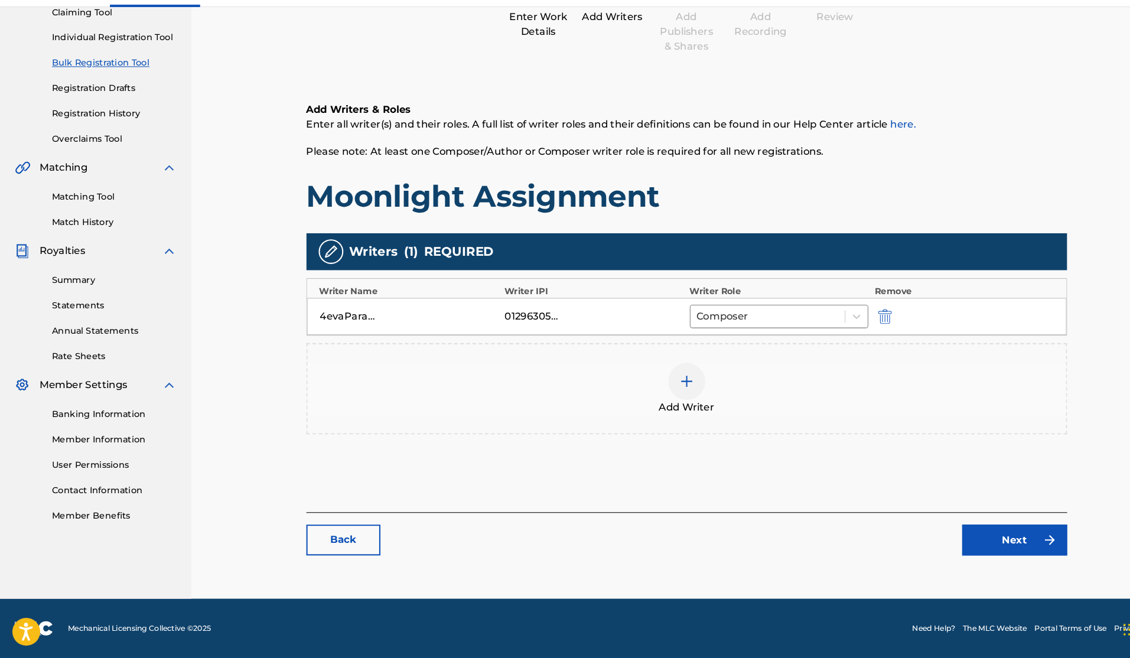
scroll to position [138, 0]
click at [973, 530] on link "Next" at bounding box center [970, 545] width 100 height 30
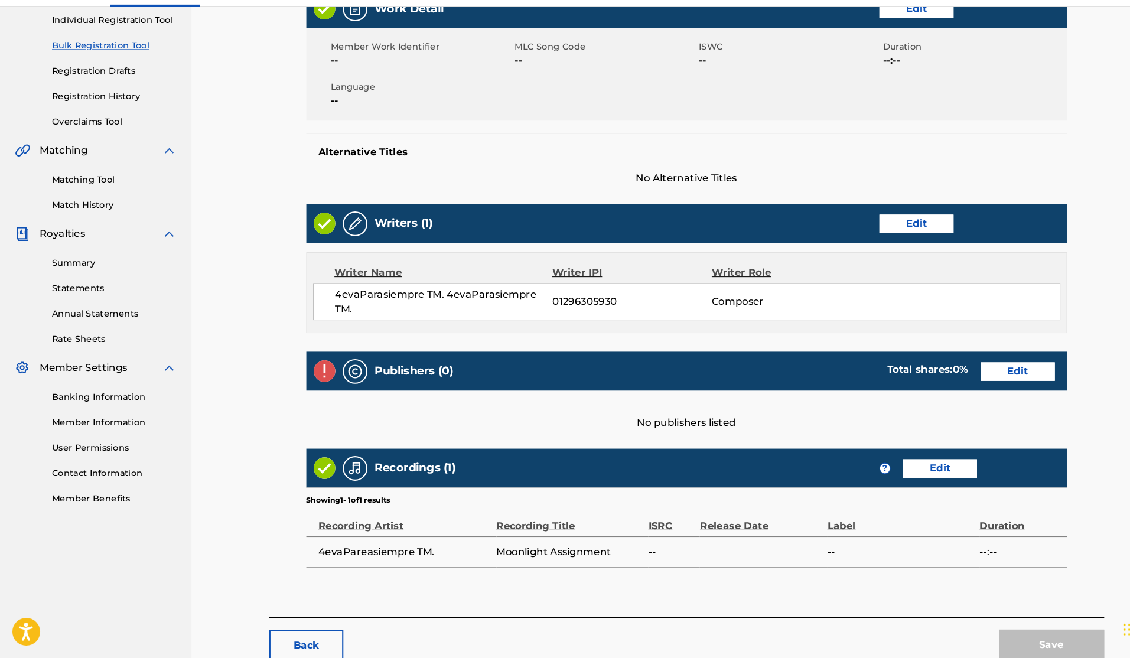
scroll to position [197, 0]
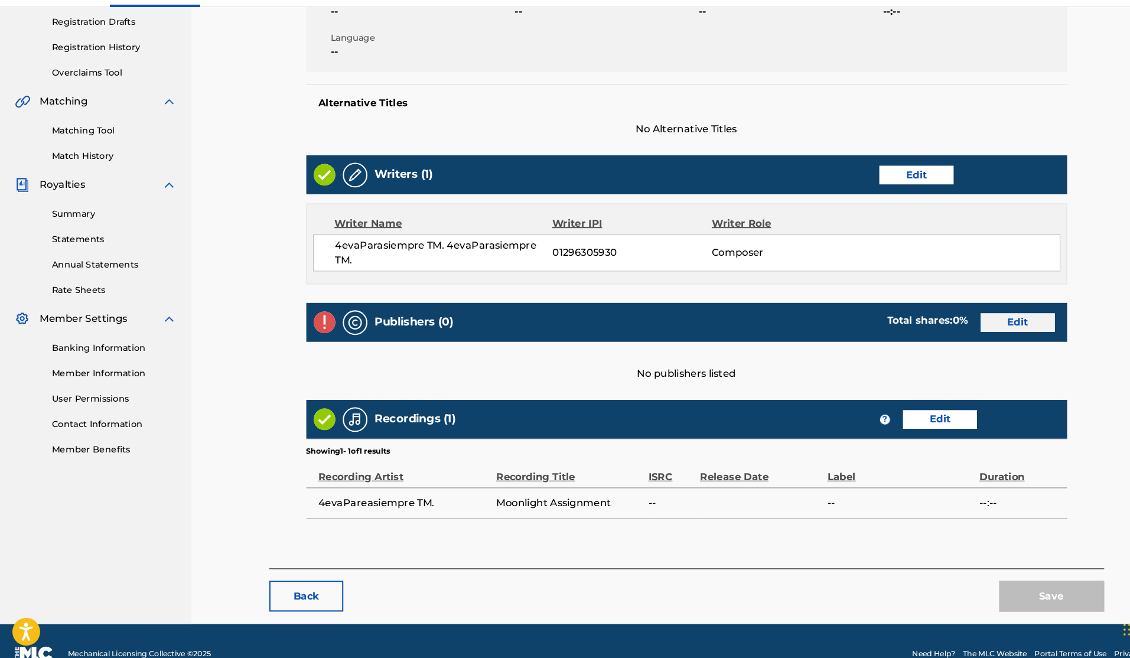
click at [953, 328] on link "Edit" at bounding box center [973, 337] width 71 height 18
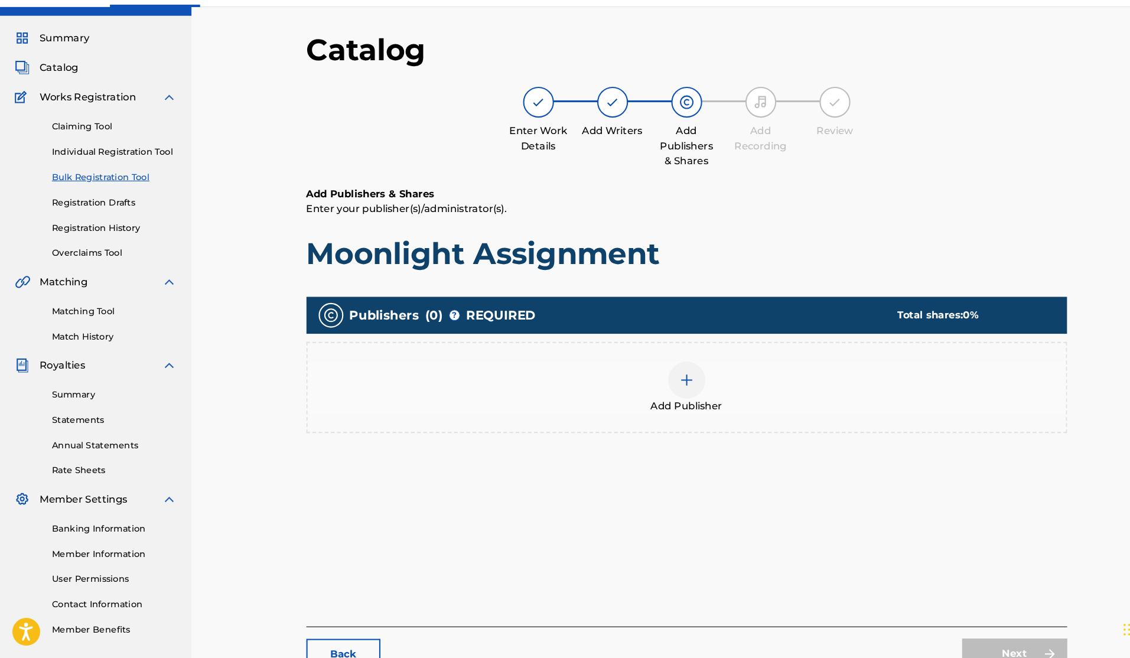
scroll to position [53, 0]
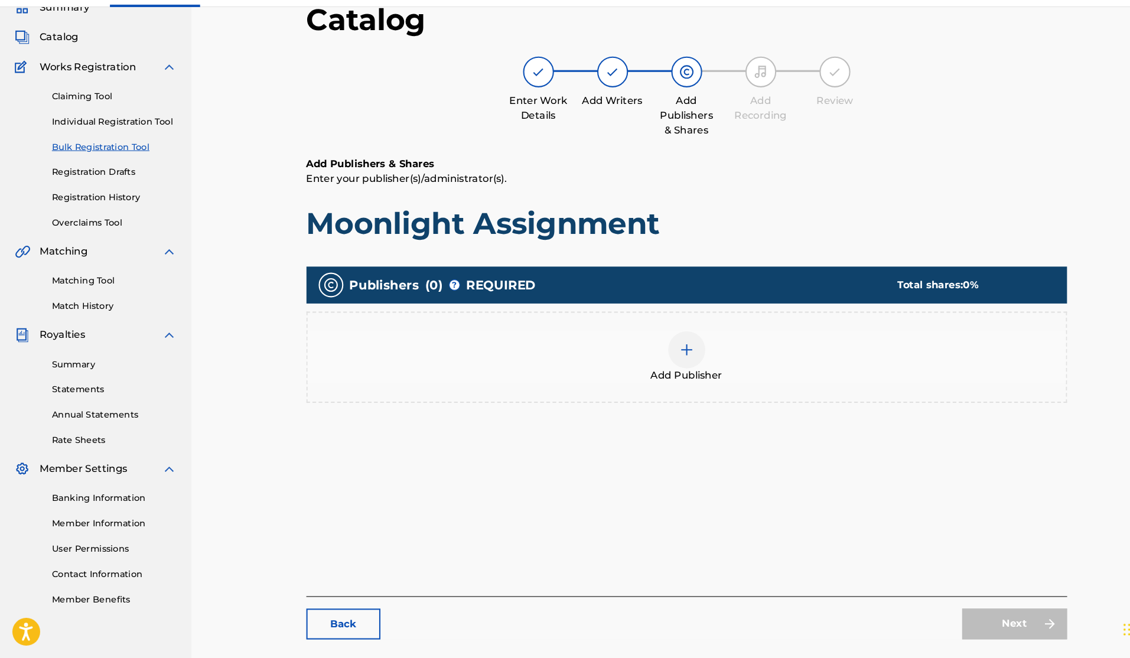
click at [646, 346] on div at bounding box center [656, 363] width 35 height 35
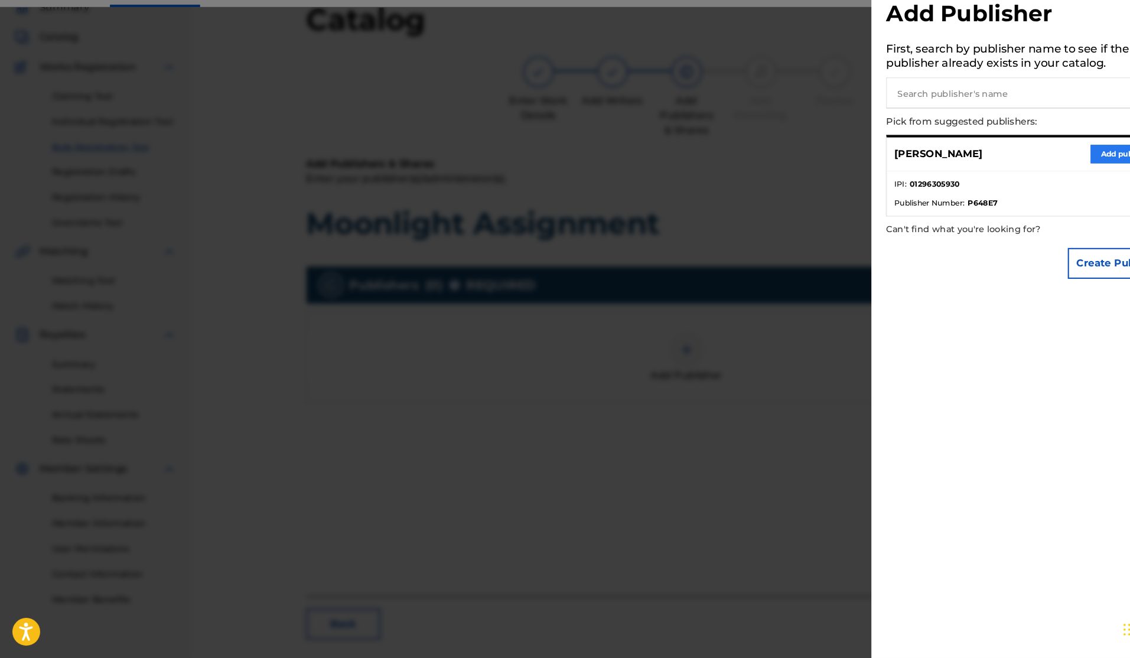
click at [1052, 167] on button "Add publisher" at bounding box center [1078, 176] width 71 height 18
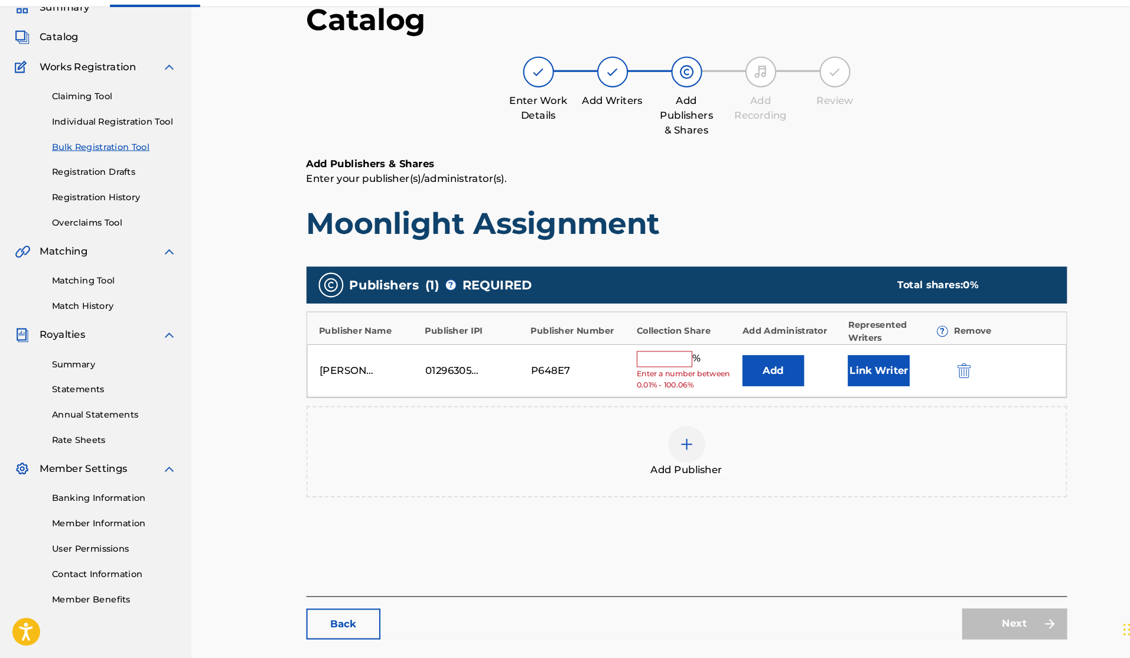
click at [629, 364] on input "text" at bounding box center [635, 371] width 53 height 15
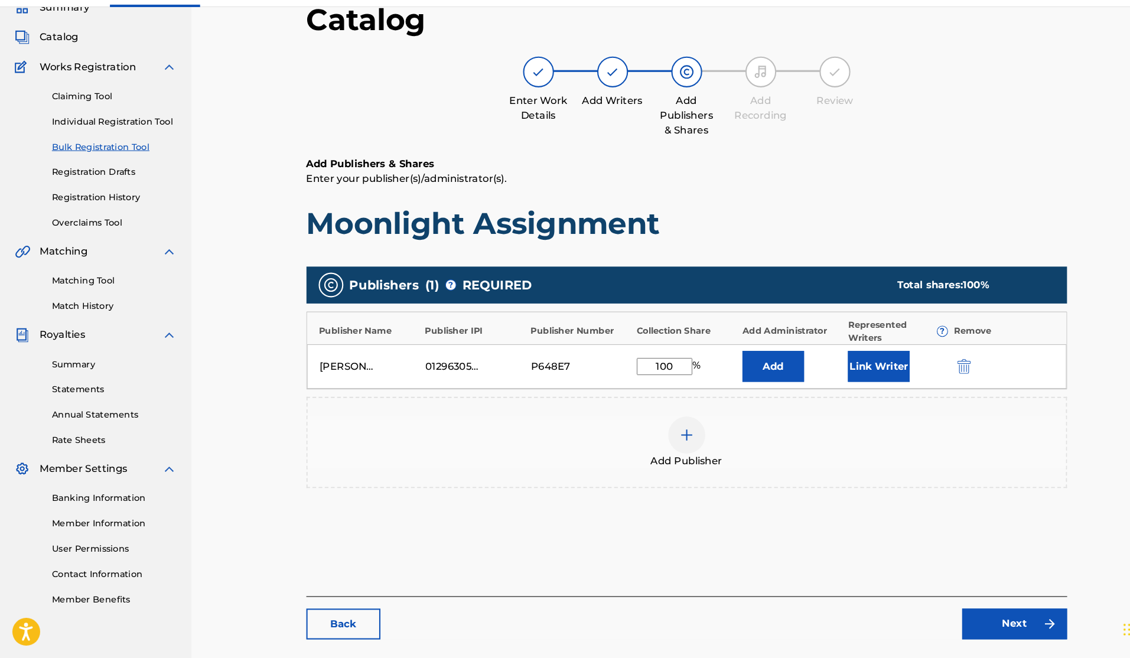
type input "100"
click at [740, 364] on button "Add" at bounding box center [739, 379] width 59 height 30
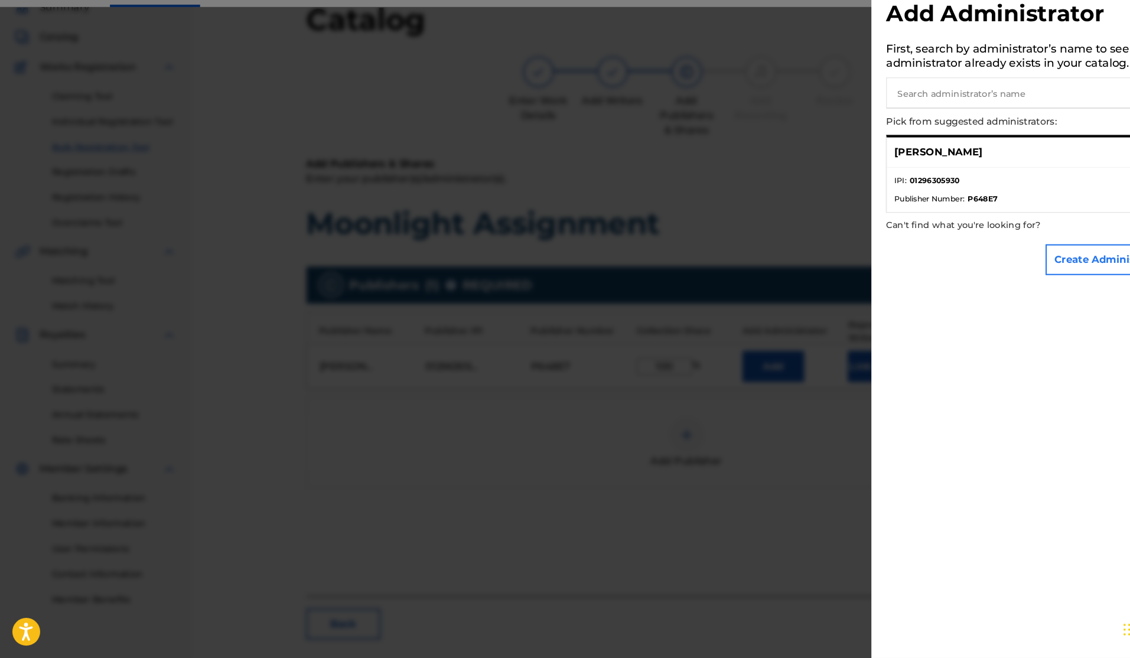
click at [1013, 262] on button "Create Administrator" at bounding box center [1061, 277] width 122 height 30
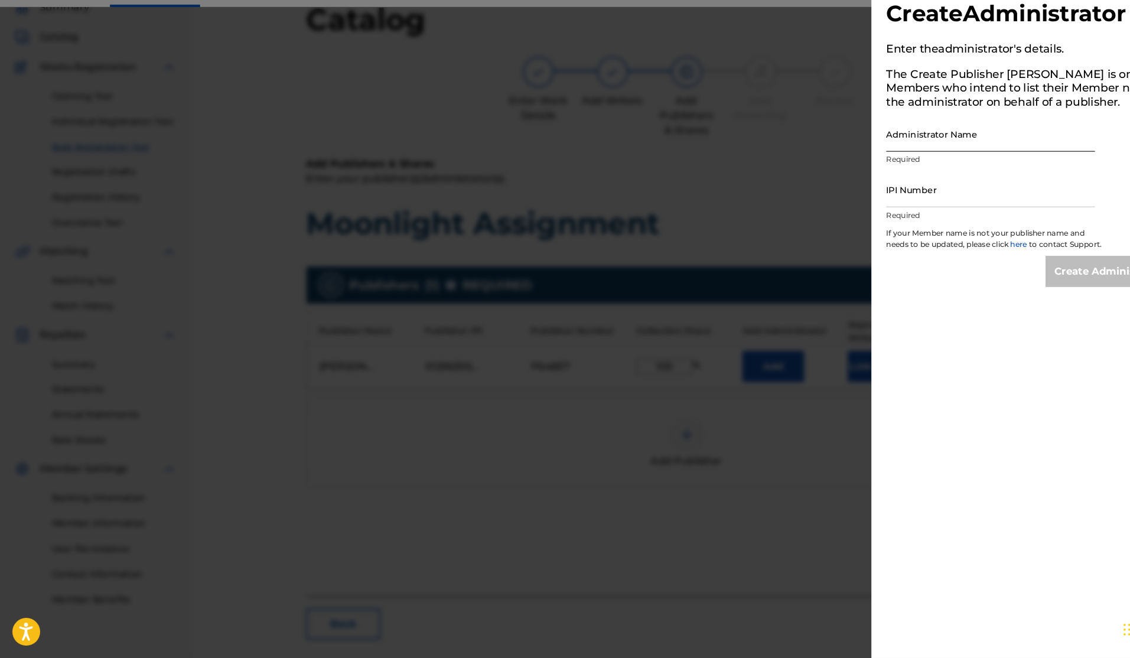
click at [888, 140] on input "Administrator Name" at bounding box center [948, 157] width 200 height 34
type input "d"
type input "D"
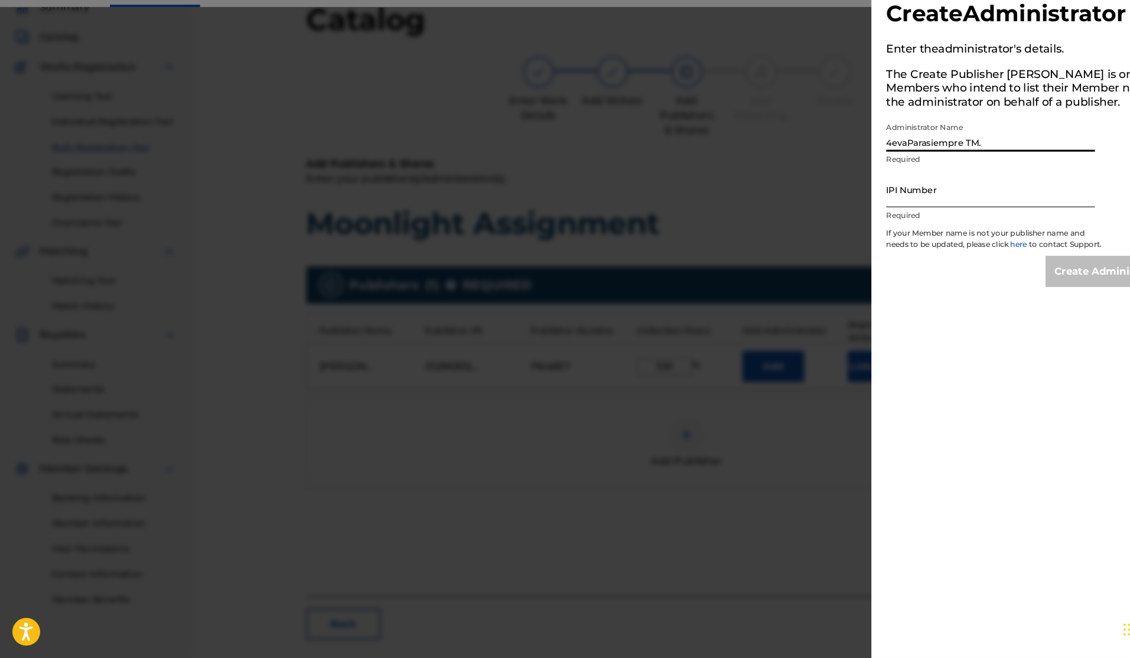
type input "4evaParasiempre TM."
click at [873, 193] on input "IPI Number" at bounding box center [948, 210] width 200 height 34
paste input "01296305930"
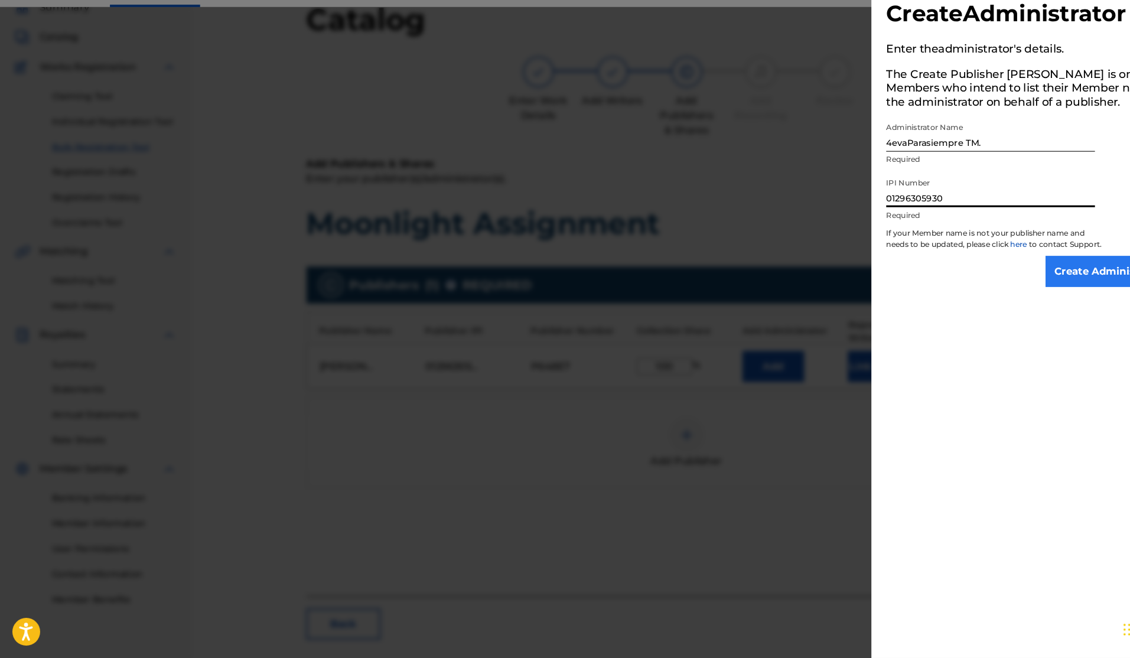
type input "01296305930"
click at [1023, 274] on input "Create Administrator" at bounding box center [1061, 289] width 122 height 30
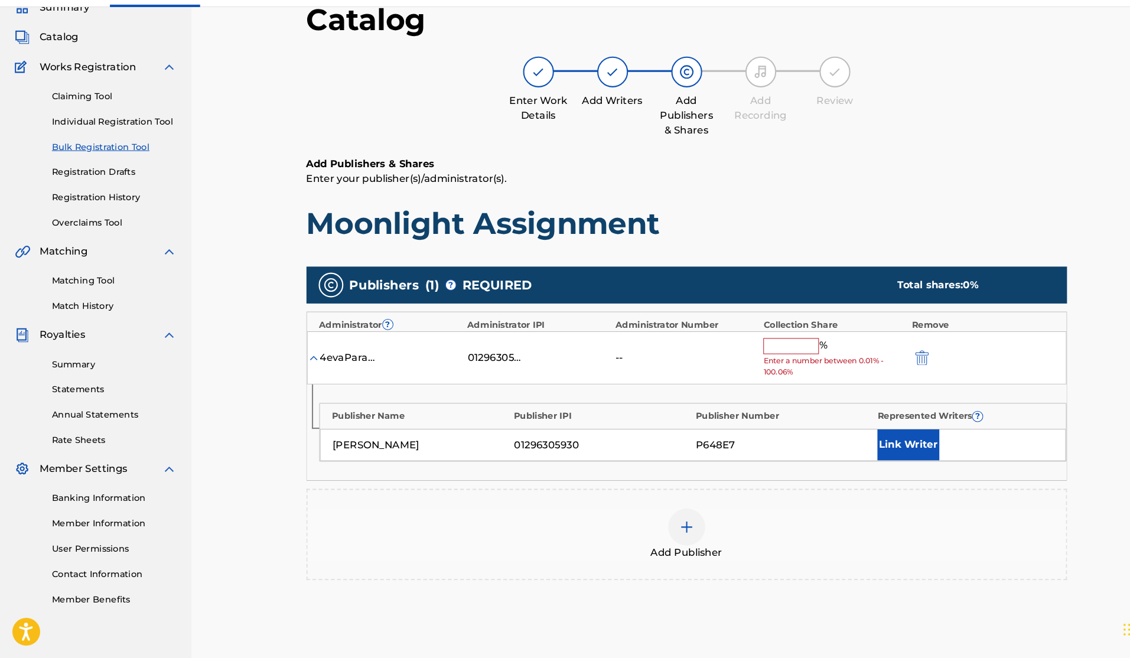
click at [749, 352] on input "text" at bounding box center [756, 359] width 53 height 15
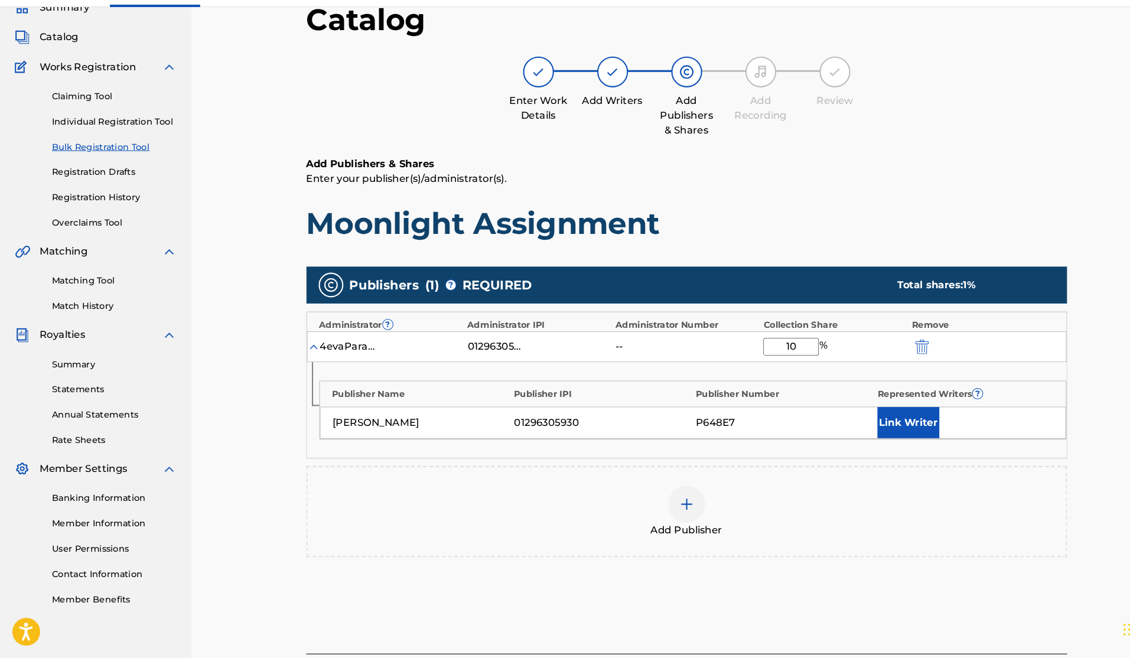
type input "100"
click at [880, 353] on button "submit" at bounding box center [881, 360] width 18 height 14
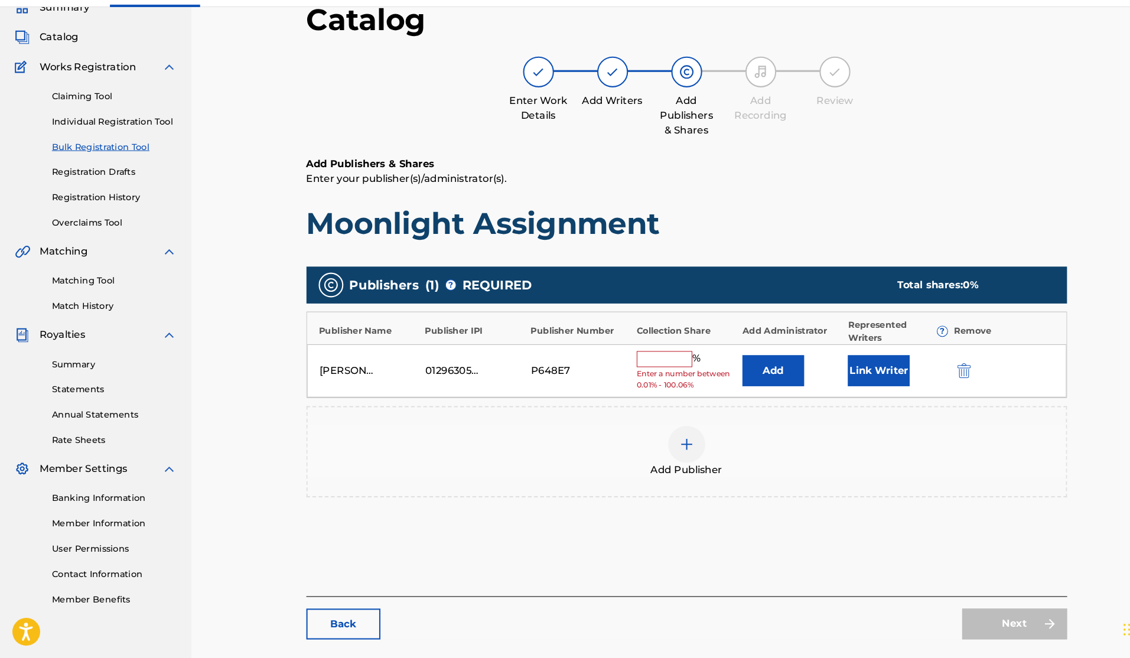
click at [613, 364] on input "text" at bounding box center [635, 371] width 53 height 15
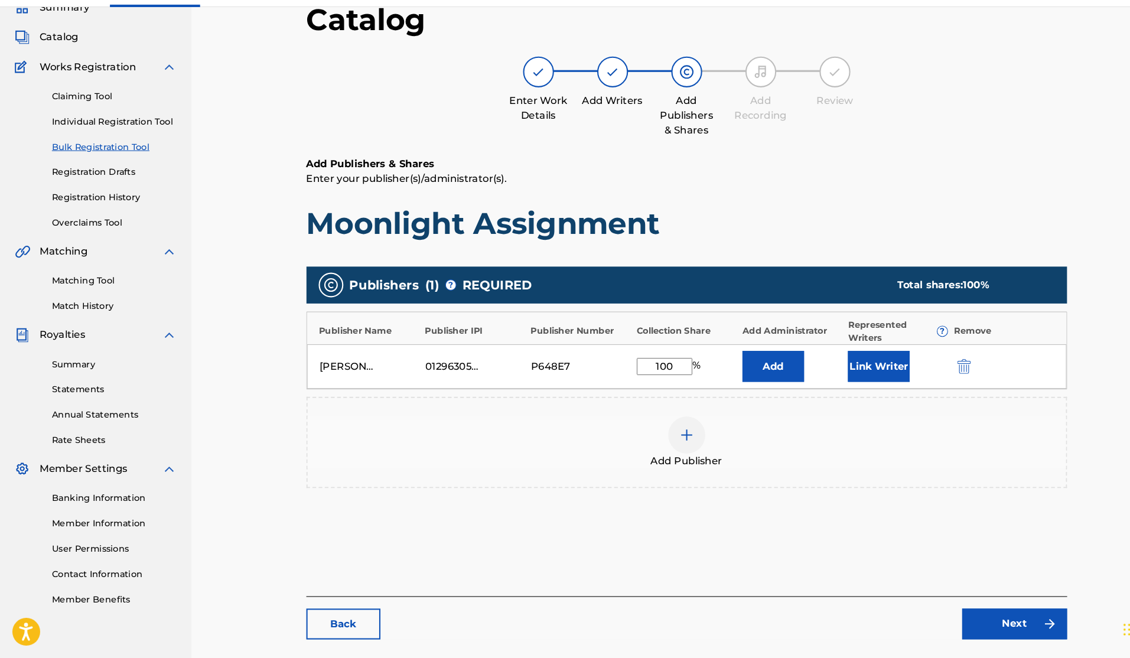
type input "100"
click at [740, 364] on button "Add" at bounding box center [739, 379] width 59 height 30
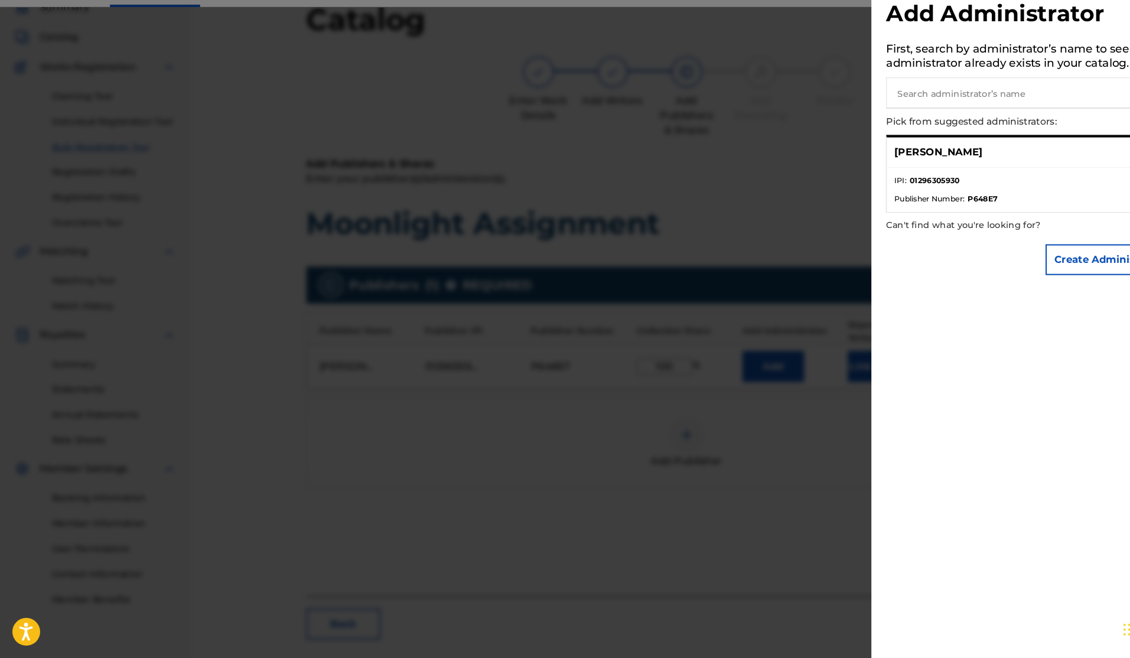
click at [951, 160] on div "[PERSON_NAME]" at bounding box center [984, 174] width 273 height 29
click at [901, 196] on li "IPI : 01296305930" at bounding box center [984, 205] width 259 height 18
click at [890, 232] on p "Can't find what you're looking for?" at bounding box center [951, 244] width 207 height 24
click at [887, 232] on p "Can't find what you're looking for?" at bounding box center [951, 244] width 207 height 24
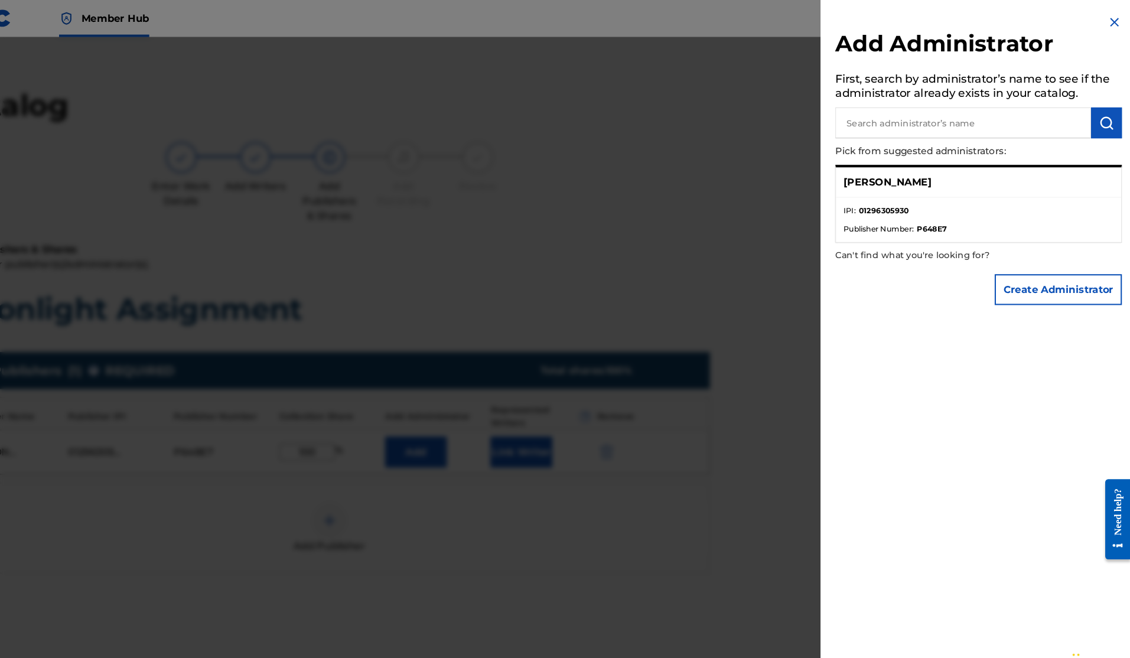
scroll to position [0, 297]
click at [1108, 14] on img at bounding box center [1115, 21] width 14 height 14
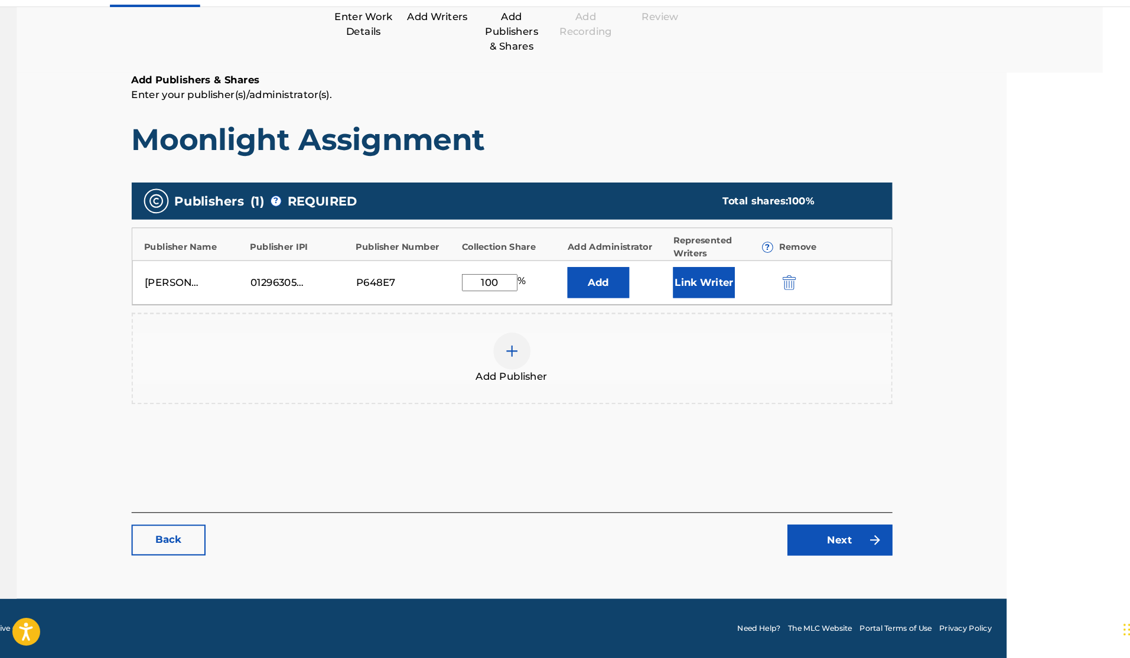
scroll to position [138, 167]
click at [802, 530] on link "Next" at bounding box center [803, 545] width 100 height 30
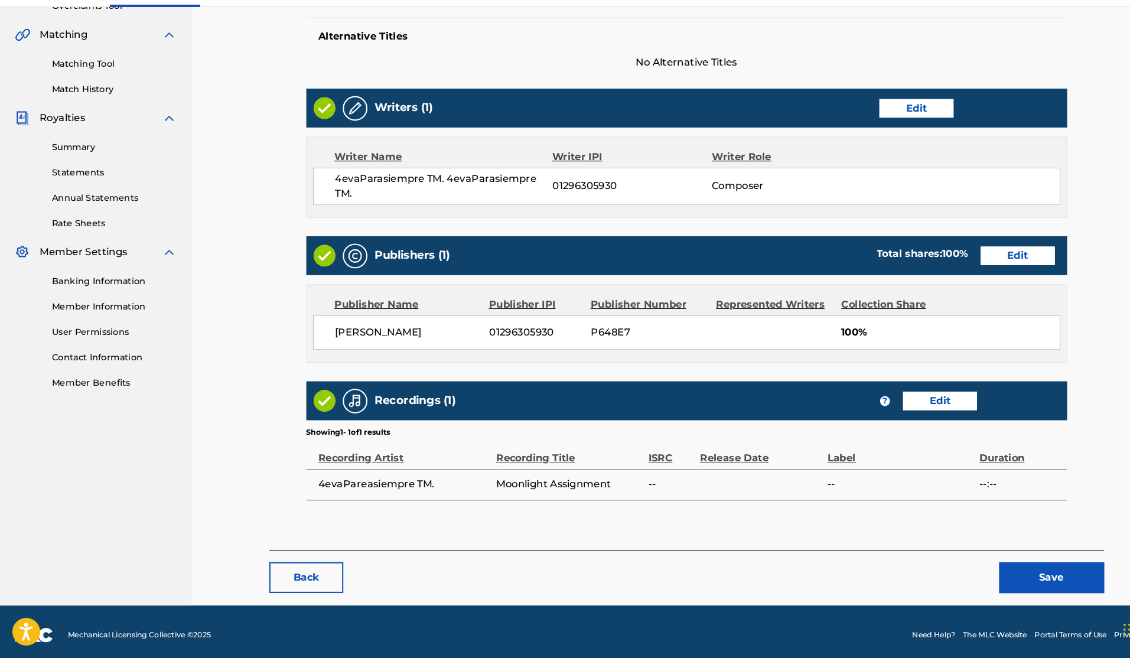
scroll to position [261, 0]
click at [650, 448] on div "ISRC" at bounding box center [642, 461] width 44 height 27
click at [561, 475] on div "Work Detail Edit Member Work Identifier -- MLC Song Code -- ISWC -- Duration --…" at bounding box center [657, 216] width 728 height 617
click at [561, 477] on td "Moonlight Assignment" at bounding box center [547, 492] width 145 height 30
click at [500, 448] on div "Recording Title" at bounding box center [544, 461] width 139 height 27
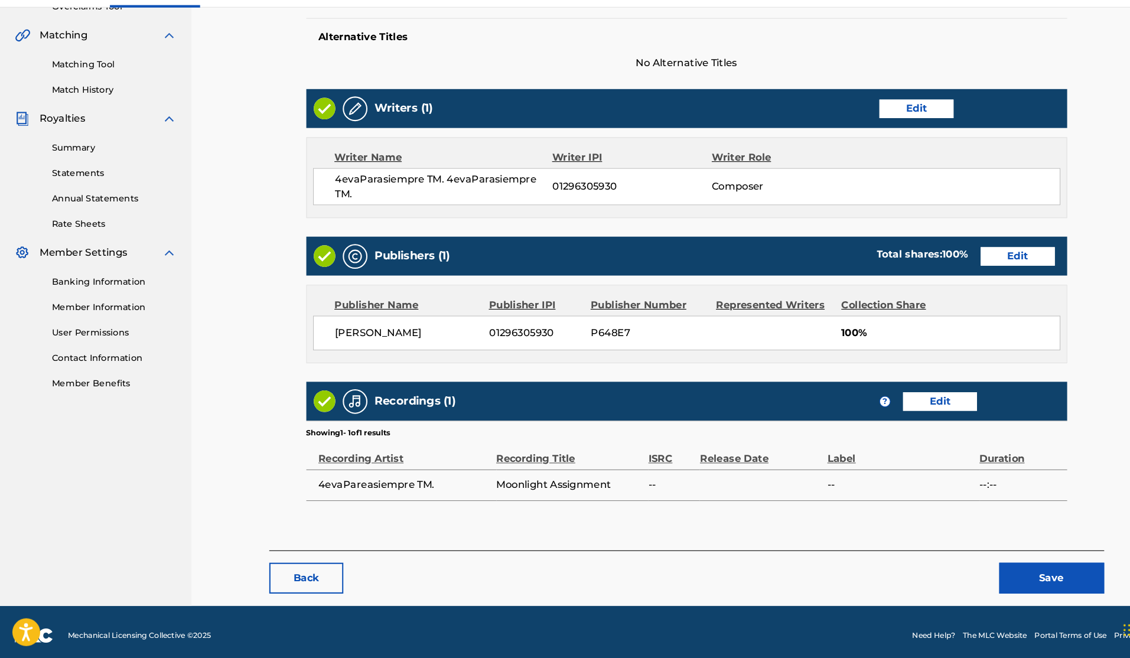
click at [411, 405] on h5 "Recordings (1)" at bounding box center [397, 412] width 77 height 14
click at [873, 403] on link "Edit" at bounding box center [899, 412] width 71 height 18
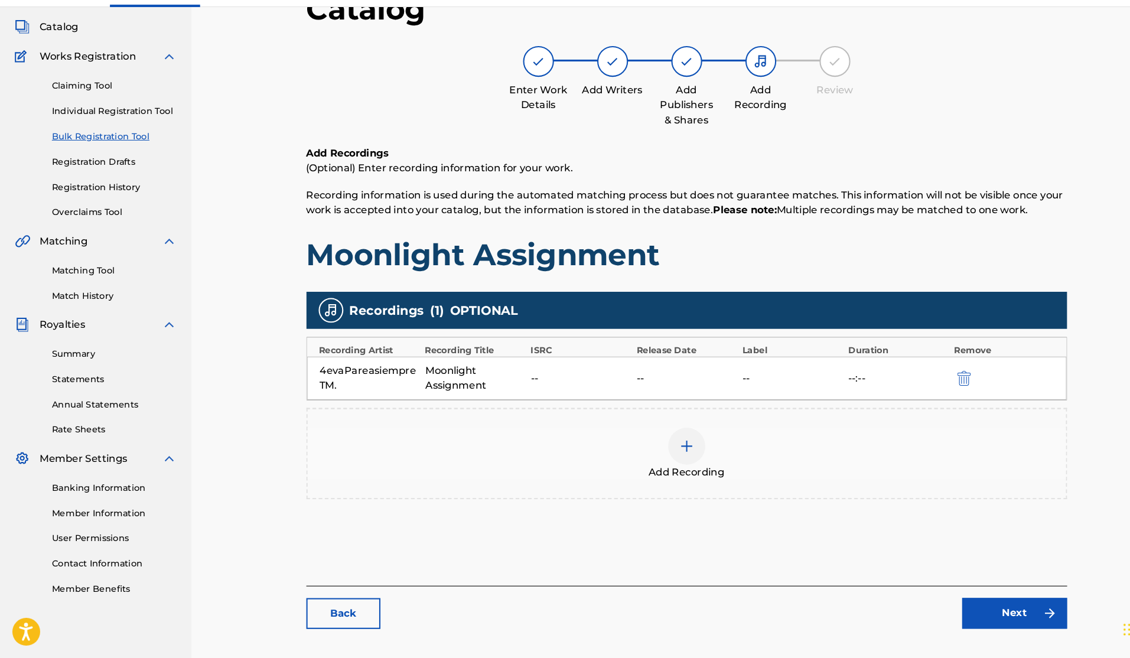
scroll to position [121, 0]
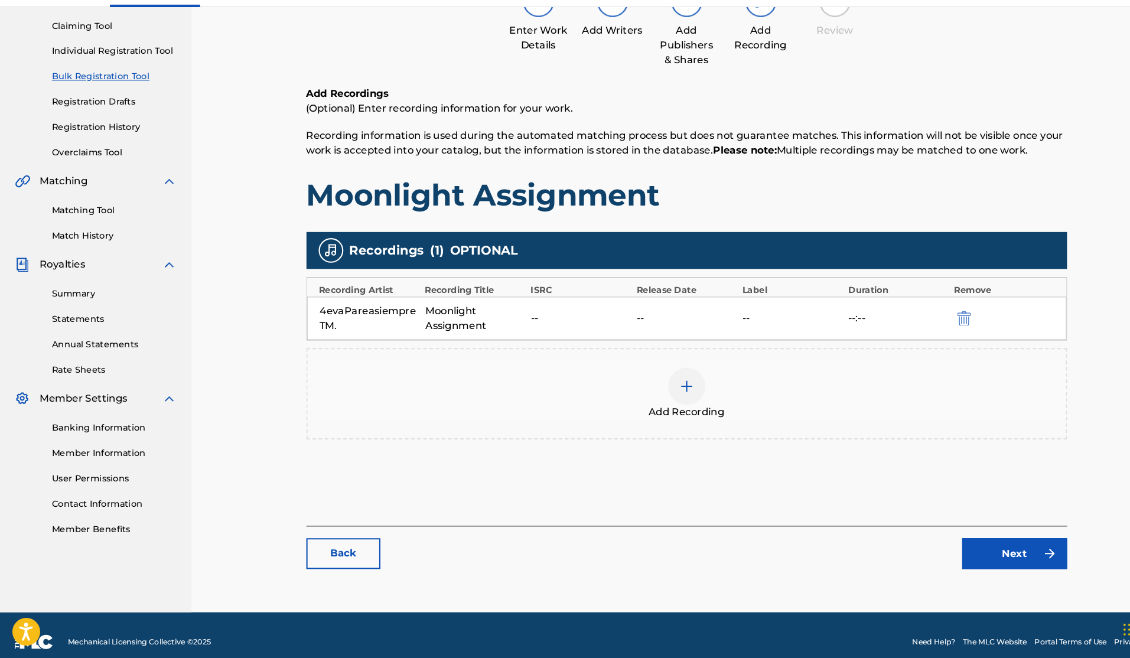
click at [647, 380] on div at bounding box center [656, 397] width 35 height 35
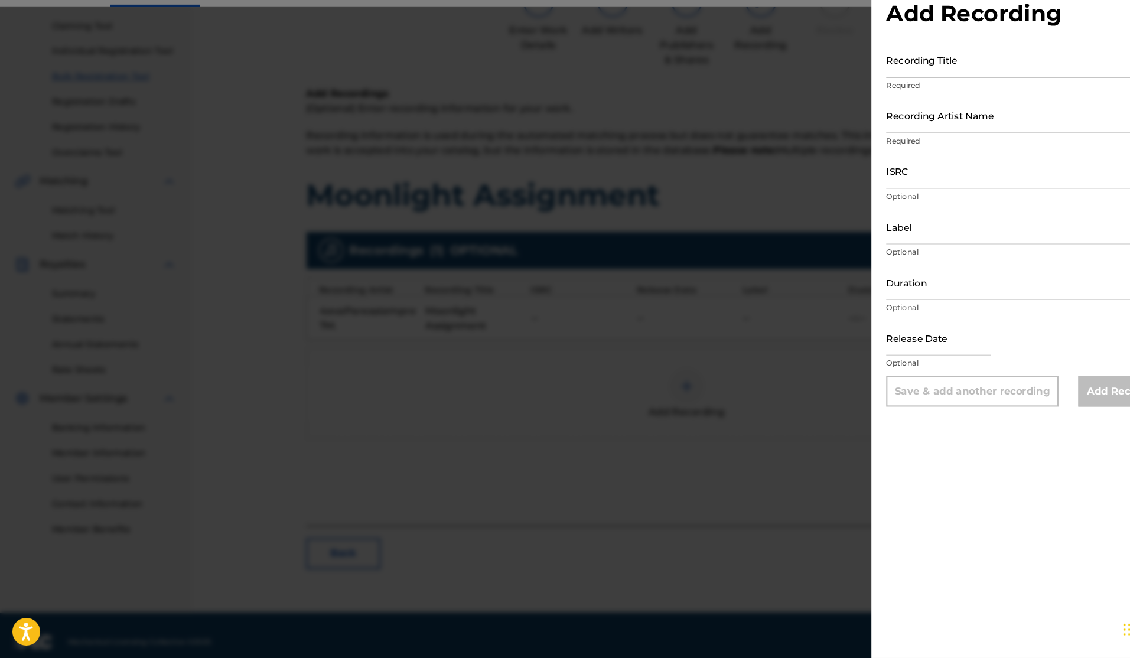
click at [890, 69] on input "Recording Title" at bounding box center [985, 86] width 274 height 34
type input "Hot 100"
click at [888, 122] on input "Recording Artist Name" at bounding box center [985, 139] width 274 height 34
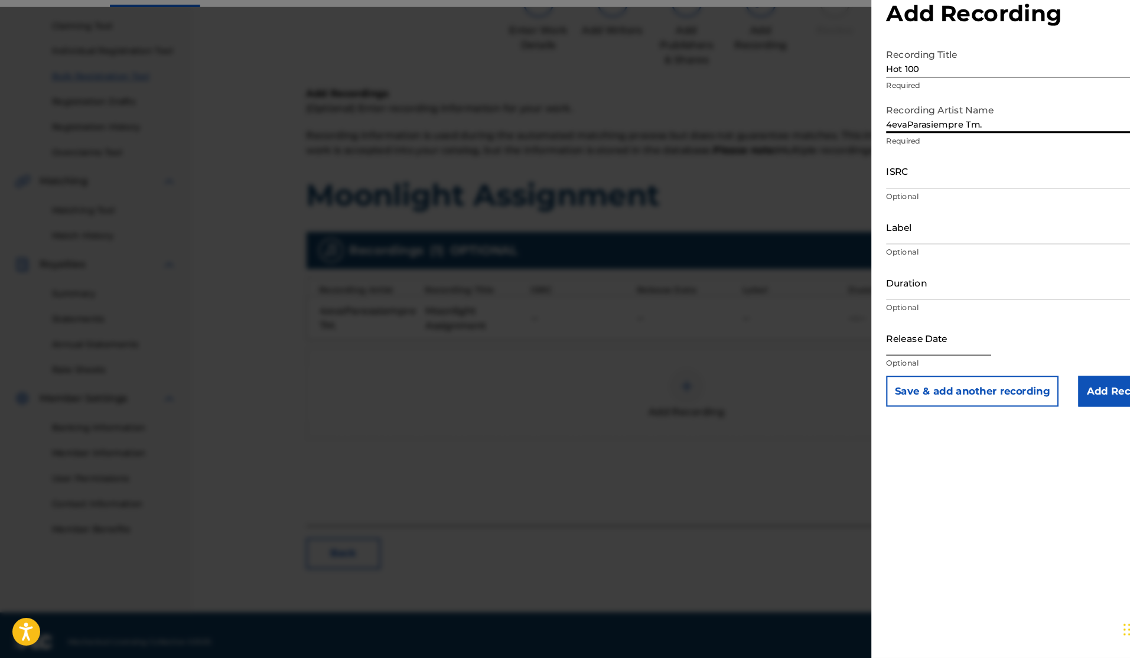
type input "4evaParasiempre Tm."
click at [867, 339] on input "text" at bounding box center [898, 352] width 100 height 34
select select "8"
select select "2025"
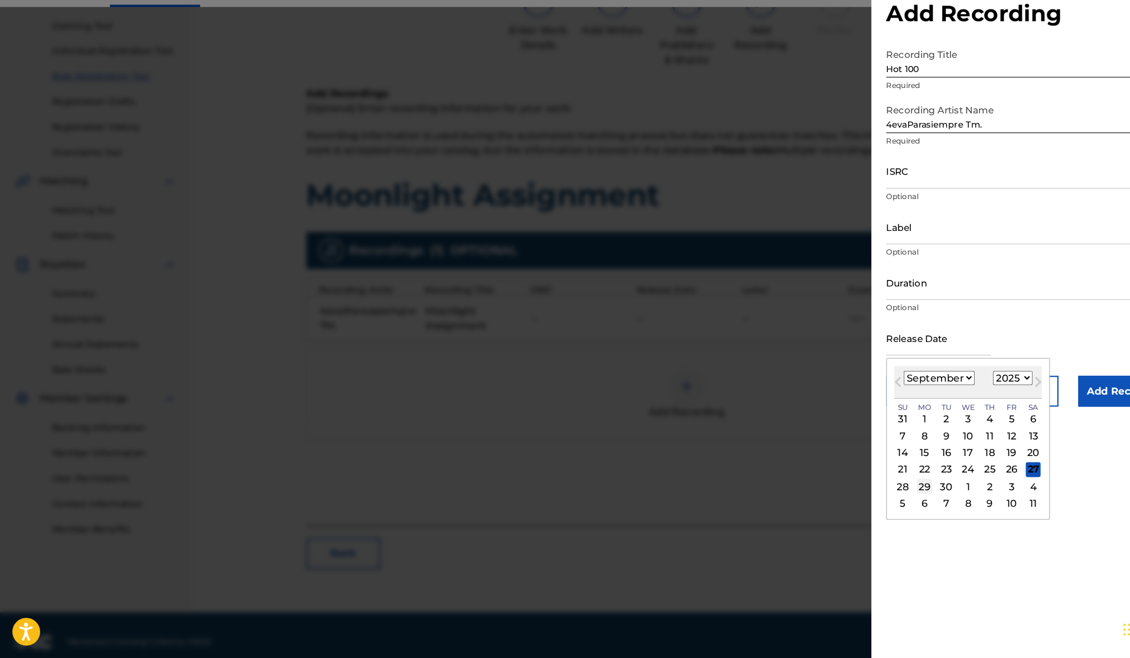
click at [886, 487] on div "29" at bounding box center [884, 494] width 14 height 14
type input "September 29 2025"
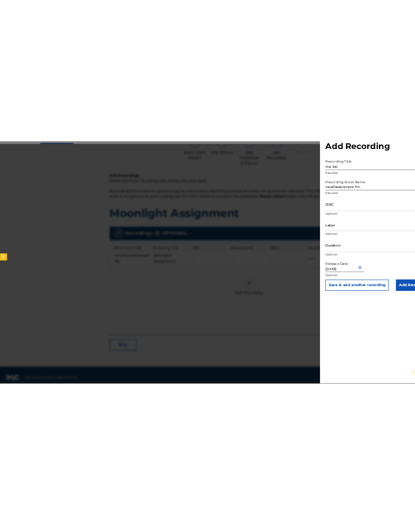
scroll to position [126, 0]
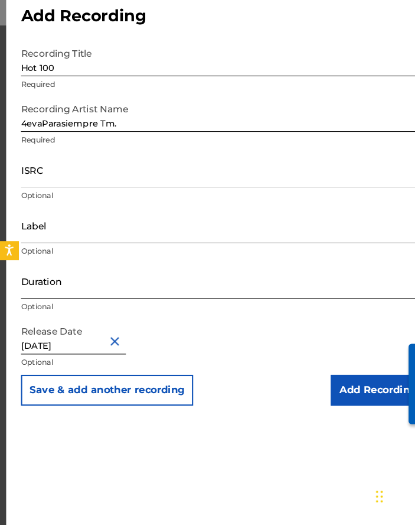
click at [113, 279] on input "Duration" at bounding box center [213, 292] width 387 height 34
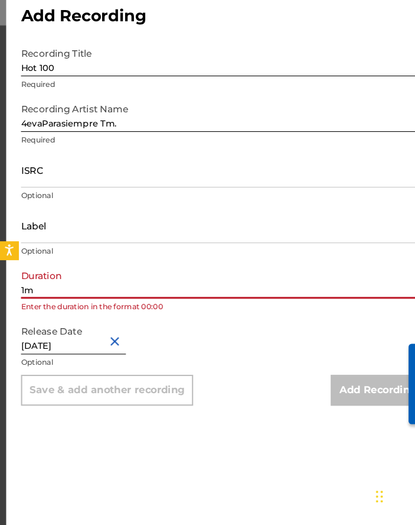
type input "1"
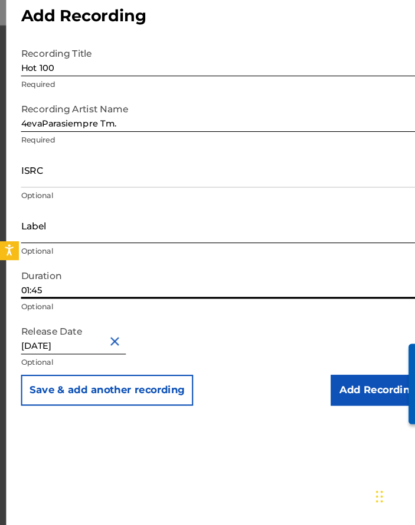
scroll to position [155, 0]
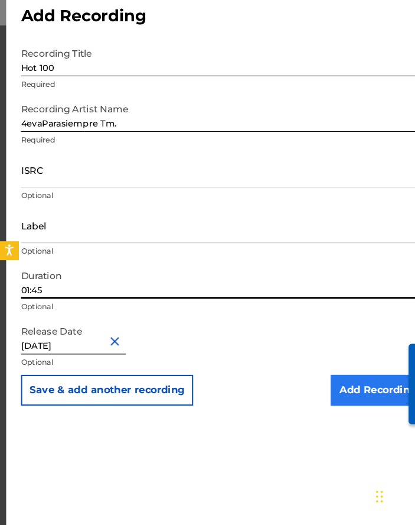
type input "01:45"
click at [331, 381] on input "Add Recording" at bounding box center [362, 396] width 90 height 30
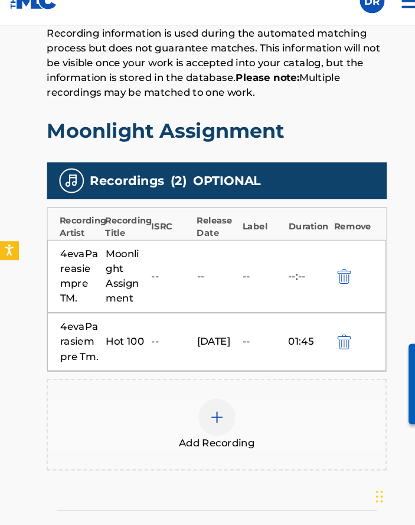
scroll to position [444, 0]
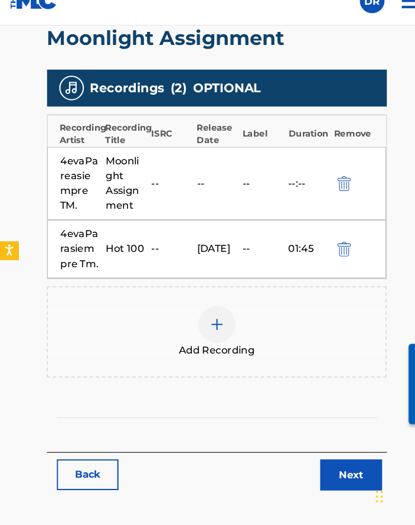
click at [173, 134] on div "Recording Artist Recording Title ISRC Release Date Label Duration Remove" at bounding box center [207, 148] width 324 height 31
click at [112, 170] on div "Moonlight Assignment" at bounding box center [121, 198] width 38 height 57
click at [205, 326] on img at bounding box center [208, 333] width 14 height 14
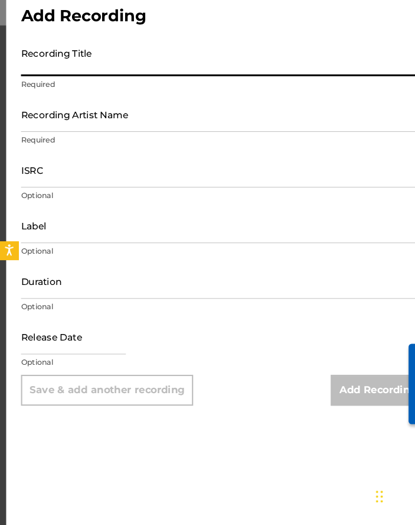
click at [60, 63] on input "Recording Title" at bounding box center [213, 79] width 387 height 34
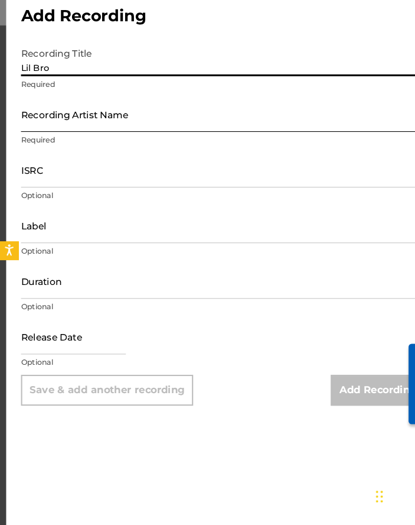
type input "Lil Bro"
click at [95, 115] on input "Recording Artist Name" at bounding box center [213, 132] width 387 height 34
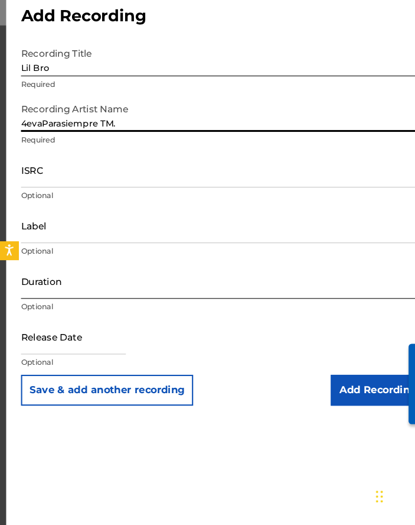
type input "4evaParasiempre TM."
click at [49, 275] on input "Duration" at bounding box center [213, 292] width 387 height 34
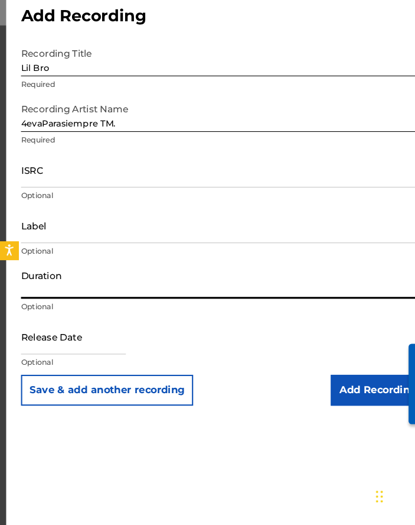
type input "1"
type input "01:45"
select select "8"
select select "2025"
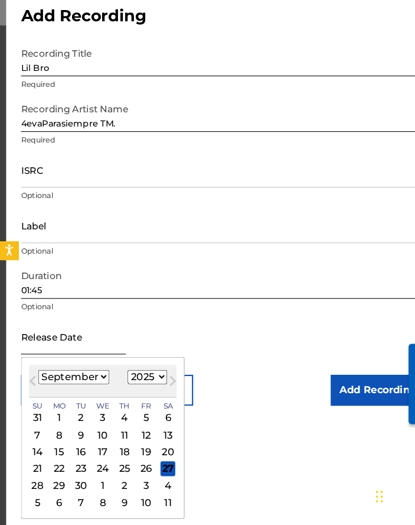
click at [56, 329] on input "text" at bounding box center [70, 345] width 100 height 34
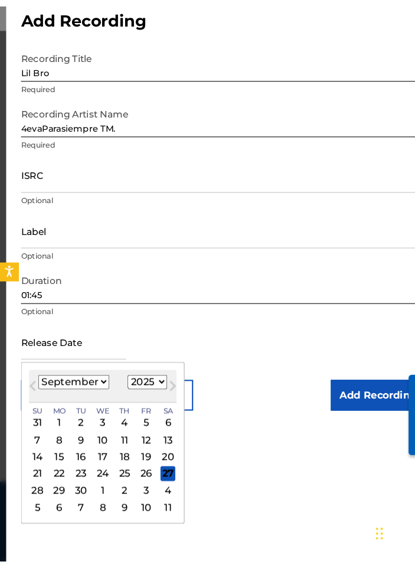
scroll to position [622, 0]
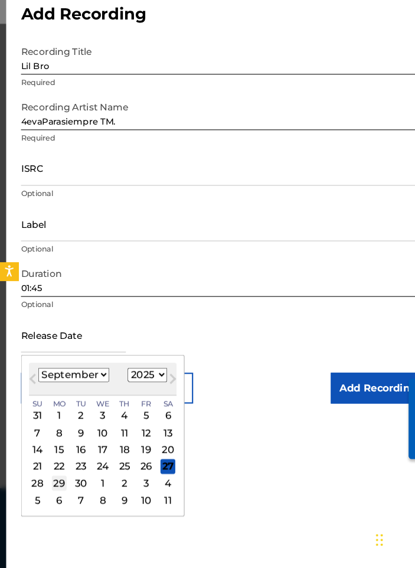
click at [55, 480] on div "29" at bounding box center [57, 487] width 14 height 14
type input "September 29 2025"
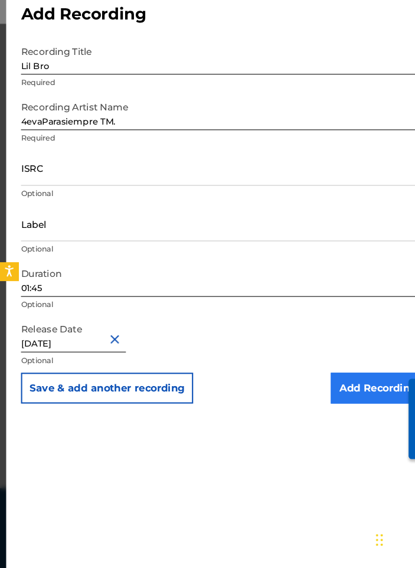
click at [318, 381] on input "Add Recording" at bounding box center [362, 396] width 90 height 30
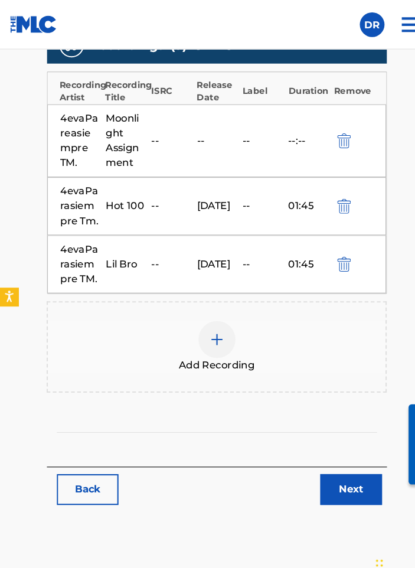
scroll to position [417, 0]
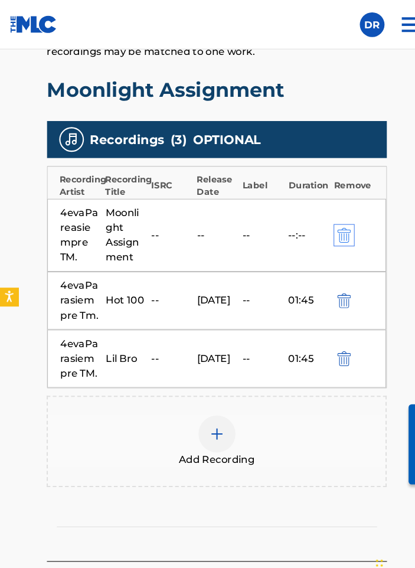
click at [330, 220] on img "submit" at bounding box center [329, 225] width 13 height 14
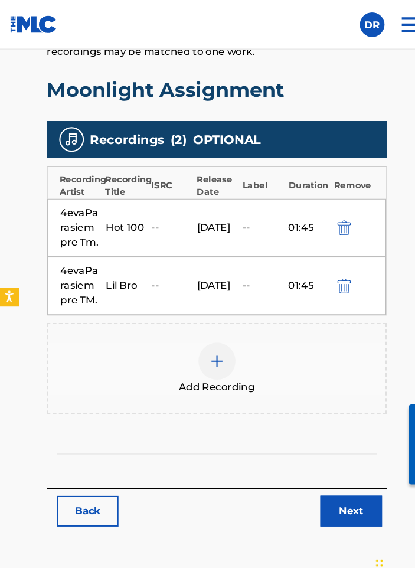
click at [204, 339] on img at bounding box center [208, 345] width 14 height 14
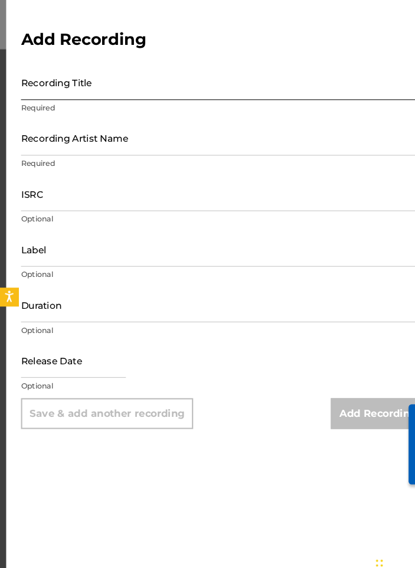
click at [70, 77] on input "Recording Title" at bounding box center [213, 79] width 387 height 34
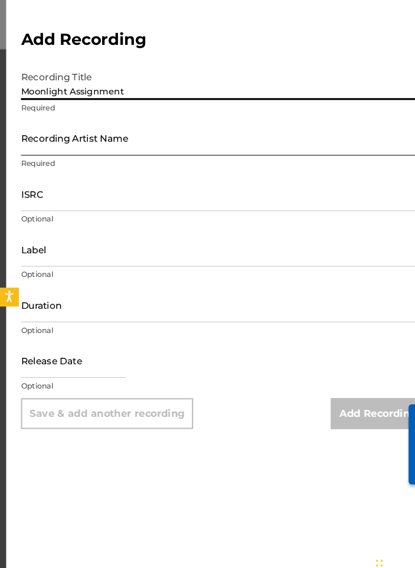
type input "Moonlight Assignment"
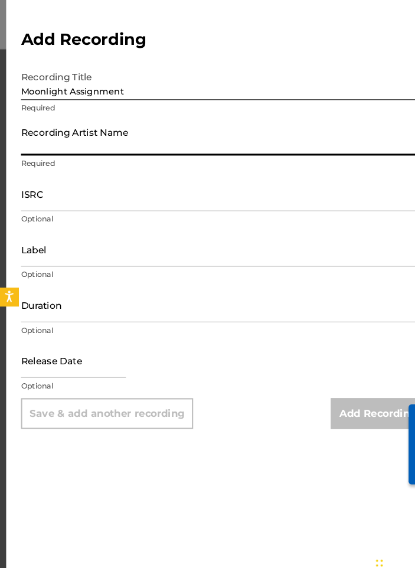
click at [79, 128] on input "Recording Artist Name" at bounding box center [213, 132] width 387 height 34
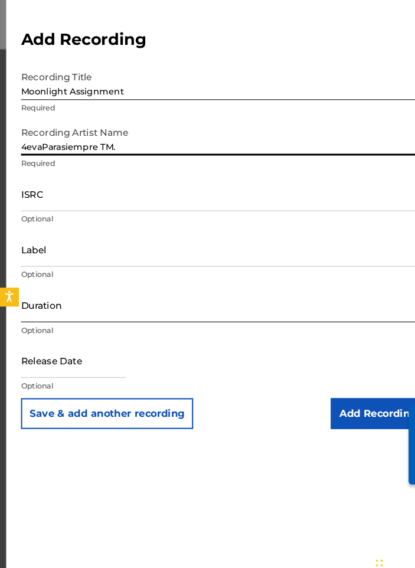
type input "4evaParasiempre TM."
click at [57, 298] on input "Duration" at bounding box center [213, 292] width 387 height 34
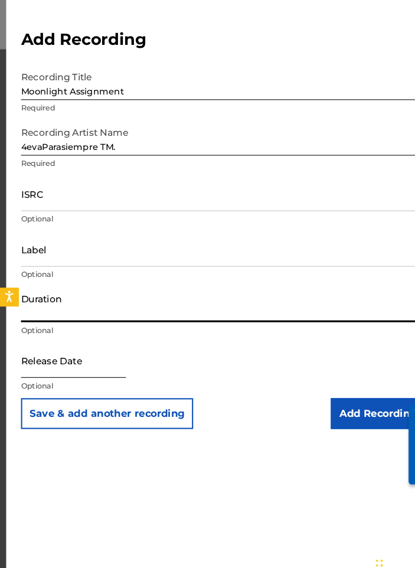
select select "8"
select select "2025"
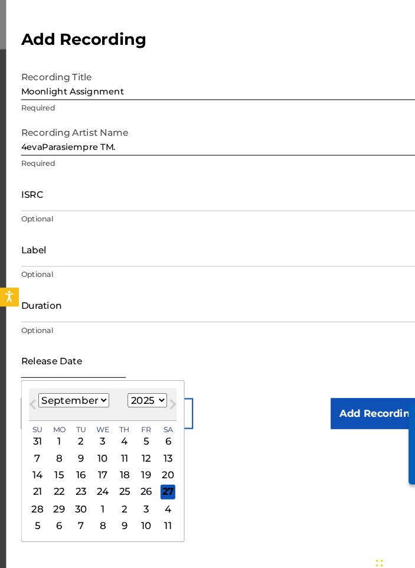
click at [53, 351] on input "text" at bounding box center [70, 345] width 100 height 34
type input "0:235"
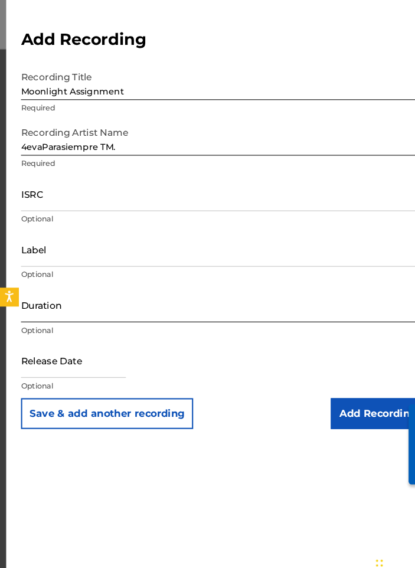
click at [42, 295] on input "Duration" at bounding box center [213, 292] width 387 height 34
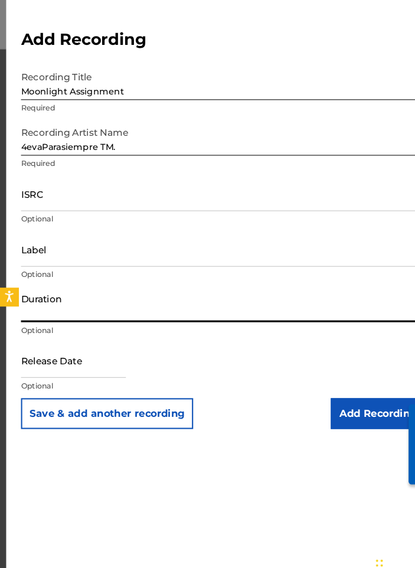
type input "2"
type input "02:35"
select select "8"
select select "2025"
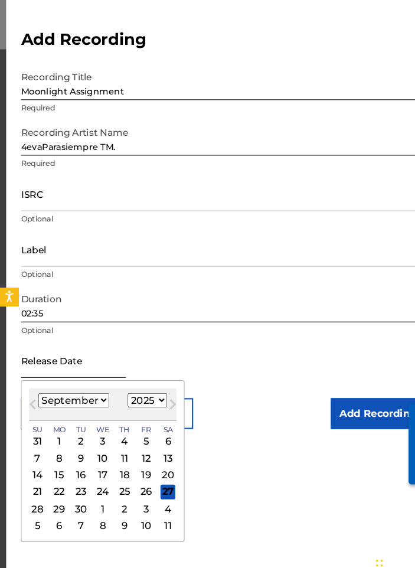
click at [25, 353] on input "text" at bounding box center [70, 345] width 100 height 34
click at [53, 484] on div "29" at bounding box center [57, 487] width 14 height 14
type input "September 29 2025"
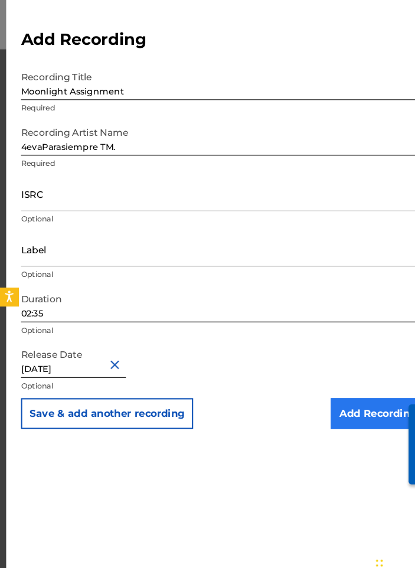
click at [331, 396] on input "Add Recording" at bounding box center [362, 396] width 90 height 30
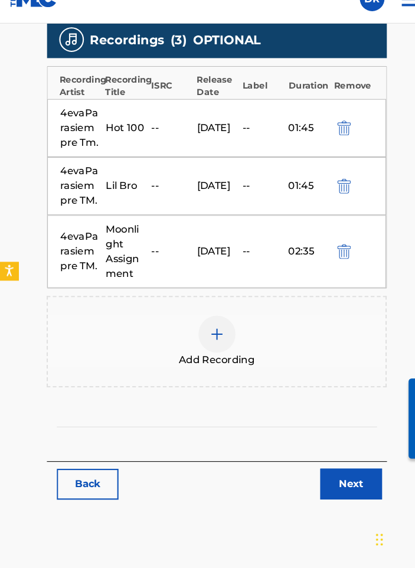
scroll to position [505, 0]
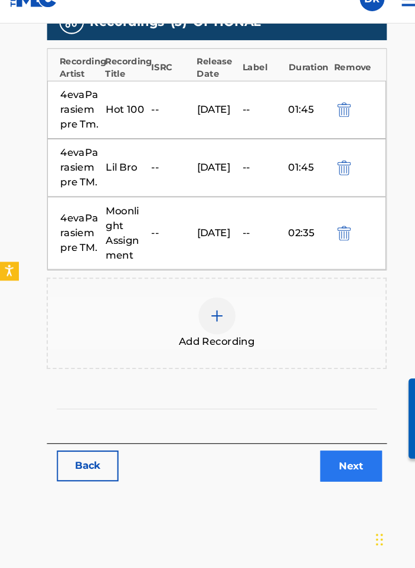
click at [337, 456] on link "Next" at bounding box center [336, 471] width 59 height 30
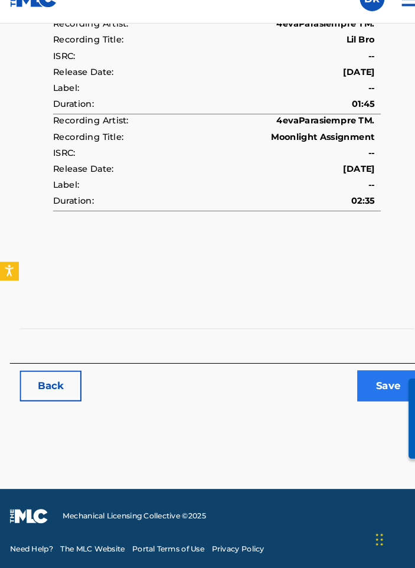
scroll to position [952, 0]
click at [358, 379] on button "Save" at bounding box center [371, 394] width 59 height 30
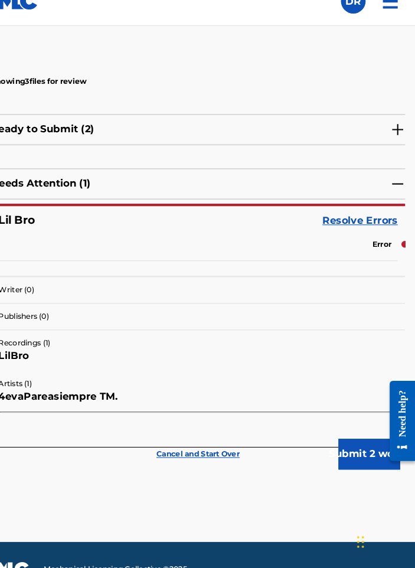
scroll to position [168, 0]
click at [327, 227] on link "Resolve Errors" at bounding box center [363, 234] width 72 height 14
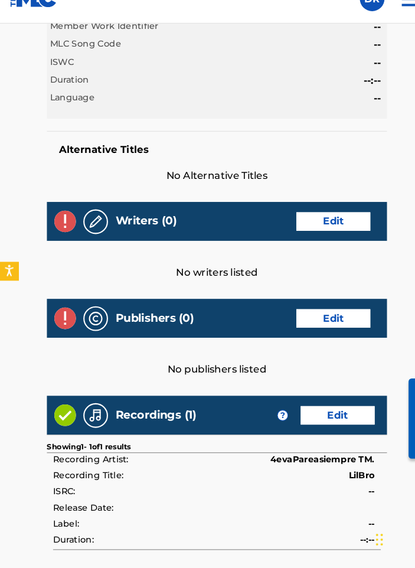
scroll to position [249, 0]
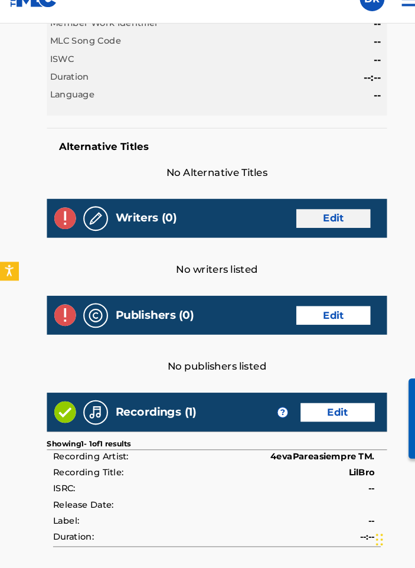
click at [327, 225] on link "Edit" at bounding box center [319, 234] width 71 height 18
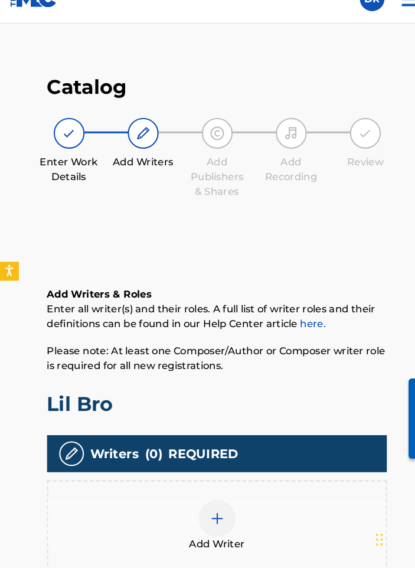
scroll to position [224, 0]
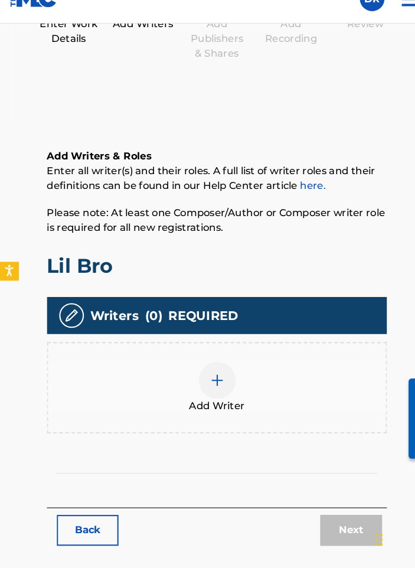
click at [200, 371] on div at bounding box center [207, 388] width 35 height 35
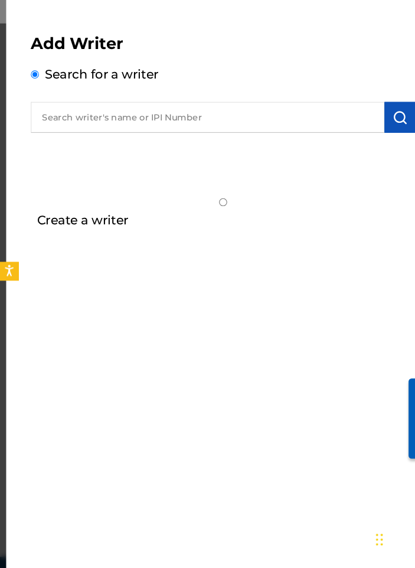
scroll to position [402, 0]
click at [40, 228] on label "Create a writer" at bounding box center [78, 235] width 87 height 14
radio input "true"
click at [40, 214] on input "Create a writer" at bounding box center [214, 218] width 368 height 8
radio input "false"
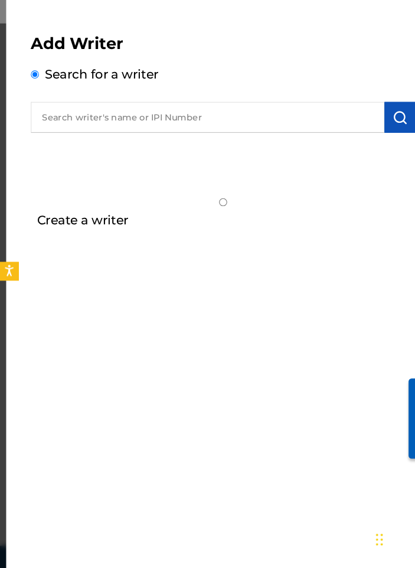
radio input "true"
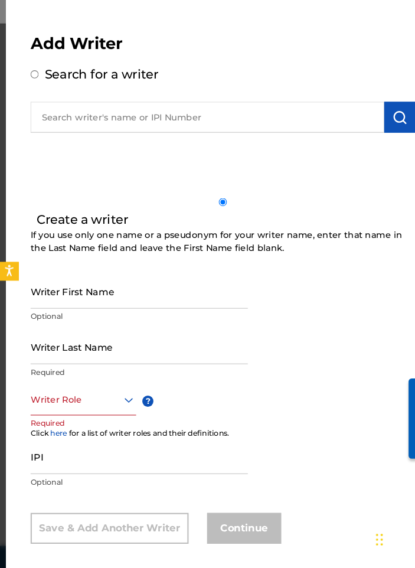
click at [31, 203] on div "Create a writer If you use only one name or a pseudonym for your writer name, e…" at bounding box center [213, 380] width 387 height 393
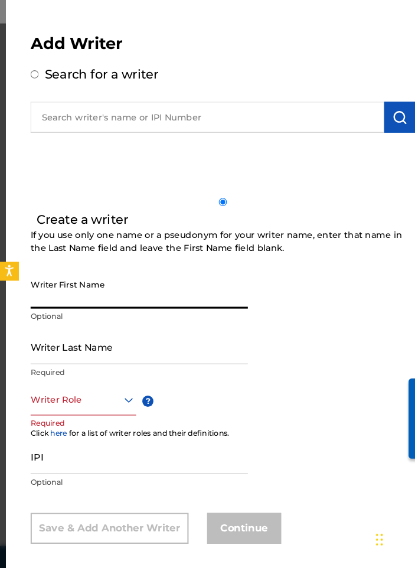
click at [62, 287] on input "Writer First Name" at bounding box center [134, 304] width 208 height 34
type input "4"
click at [33, 214] on input "Create a writer" at bounding box center [214, 218] width 368 height 8
click at [109, 122] on input "text" at bounding box center [199, 137] width 338 height 30
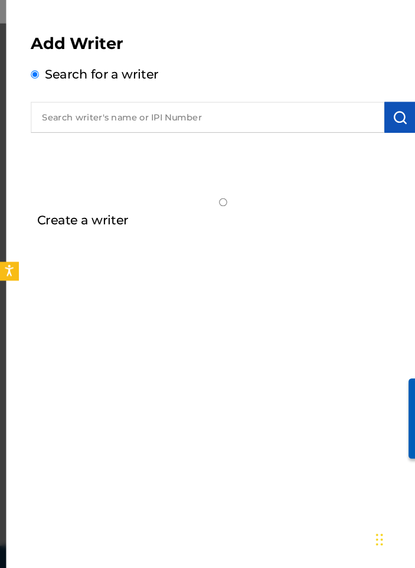
click at [38, 214] on input "Create a writer" at bounding box center [214, 218] width 368 height 8
radio input "false"
radio input "true"
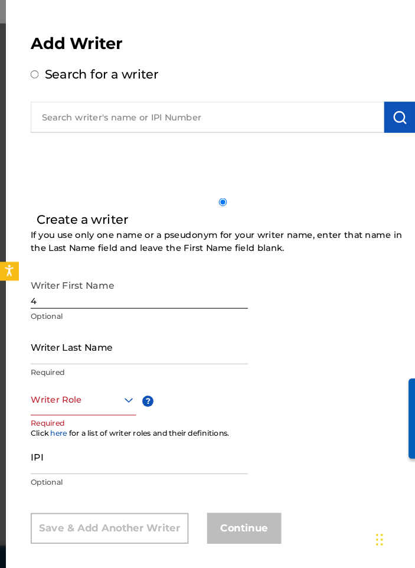
click at [45, 291] on input "4" at bounding box center [134, 304] width 208 height 34
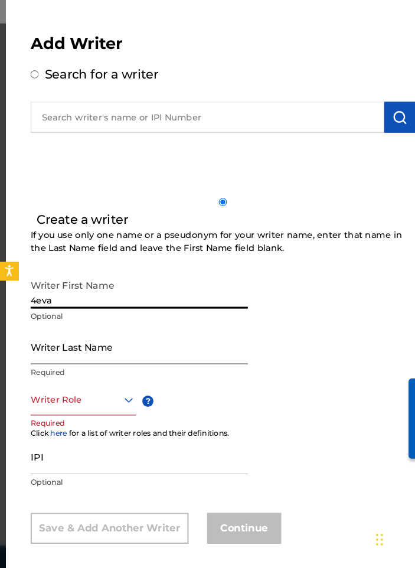
type input "4eva"
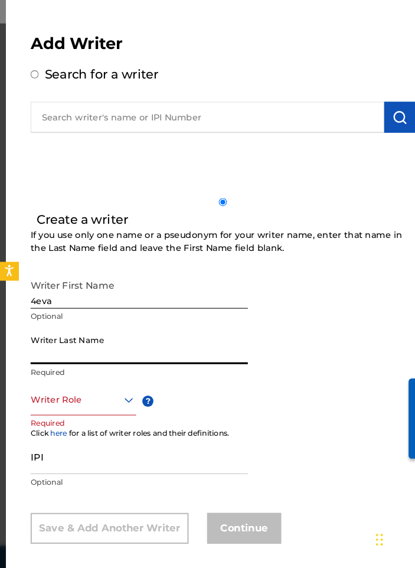
click at [54, 340] on input "Writer Last Name" at bounding box center [134, 357] width 208 height 34
type input "Parasiempre TM."
click at [44, 400] on div at bounding box center [80, 407] width 101 height 15
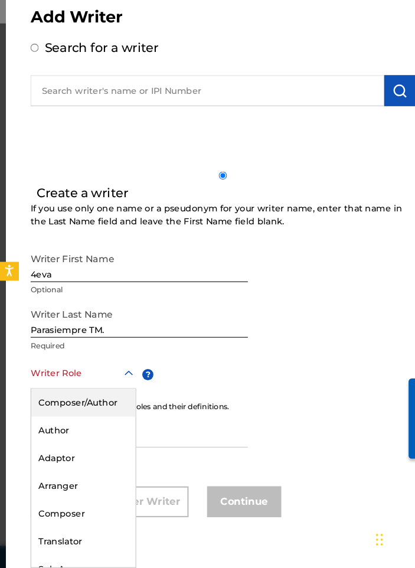
click at [48, 397] on div "Composer/Author" at bounding box center [80, 410] width 100 height 27
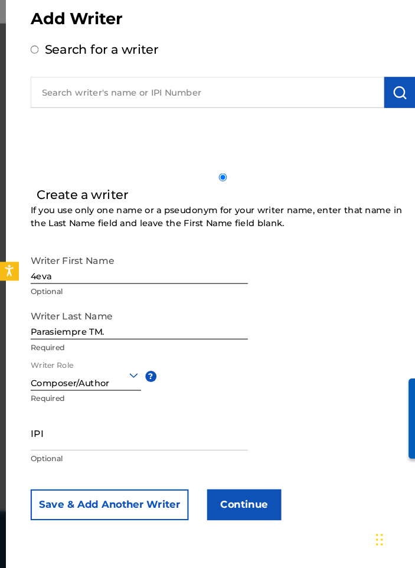
scroll to position [445, 0]
click at [77, 376] on div at bounding box center [83, 383] width 106 height 15
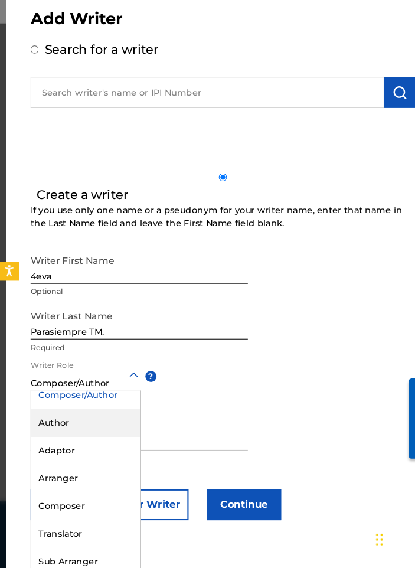
scroll to position [12, 0]
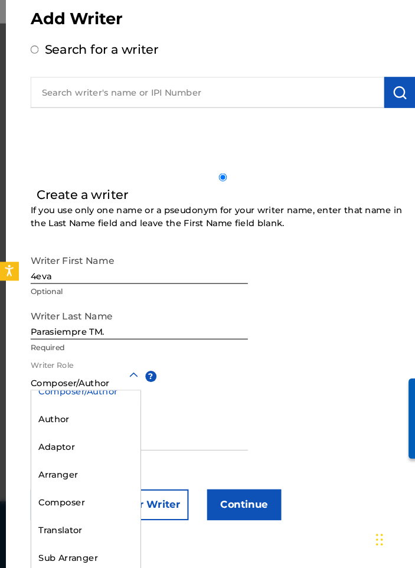
click at [80, 386] on div "Composer/Author" at bounding box center [82, 399] width 105 height 27
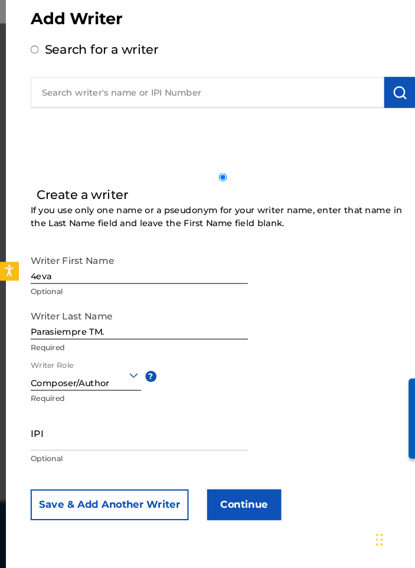
scroll to position [457, 0]
click at [77, 425] on input "IPI" at bounding box center [134, 439] width 208 height 34
paste input "01296305930"
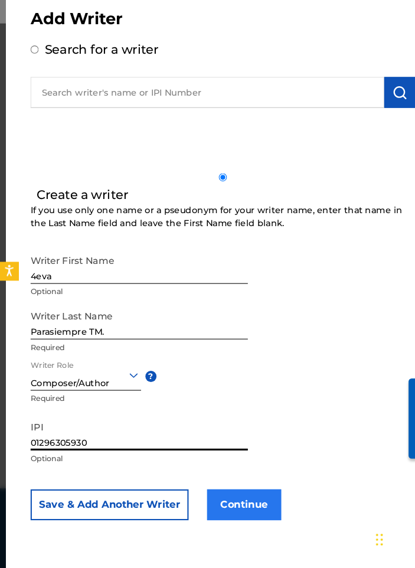
type input "01296305930"
click at [214, 493] on button "Continue" at bounding box center [233, 508] width 71 height 30
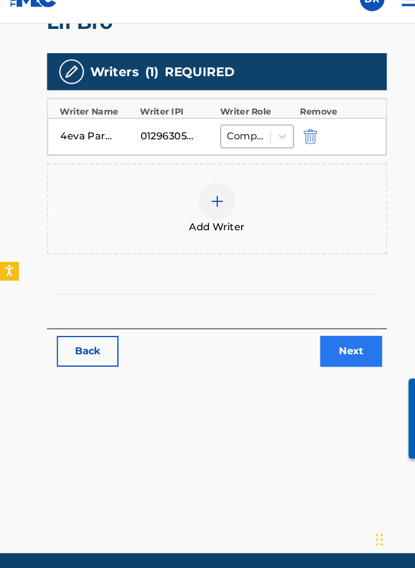
click at [315, 346] on link "Next" at bounding box center [336, 361] width 59 height 30
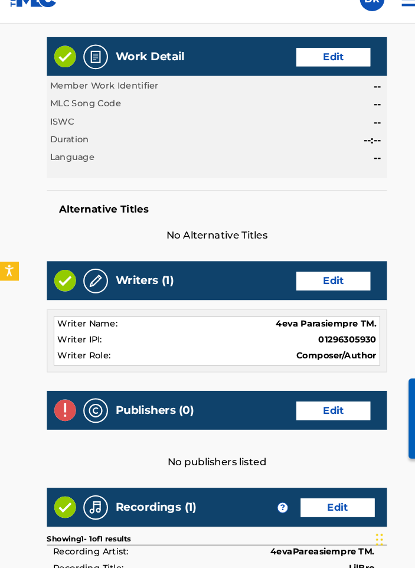
scroll to position [221, 0]
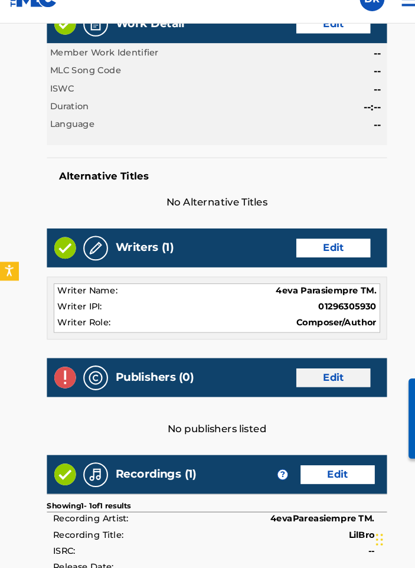
click at [294, 377] on link "Edit" at bounding box center [319, 386] width 71 height 18
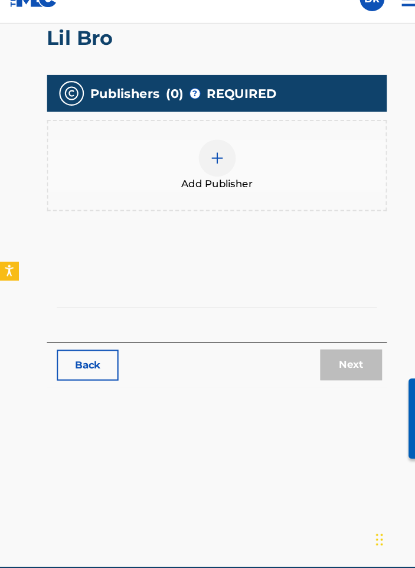
scroll to position [370, 0]
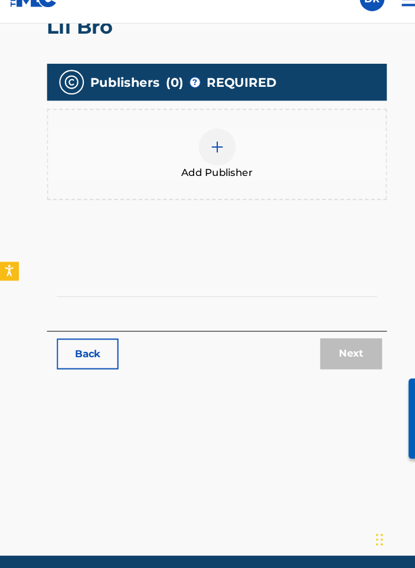
click at [207, 148] on div at bounding box center [207, 165] width 35 height 35
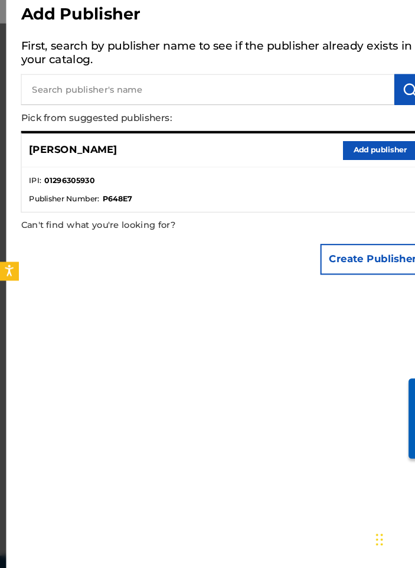
click at [331, 152] on div "Deshawn Robinson Add publisher" at bounding box center [214, 168] width 386 height 32
click at [335, 160] on button "Add publisher" at bounding box center [363, 169] width 71 height 18
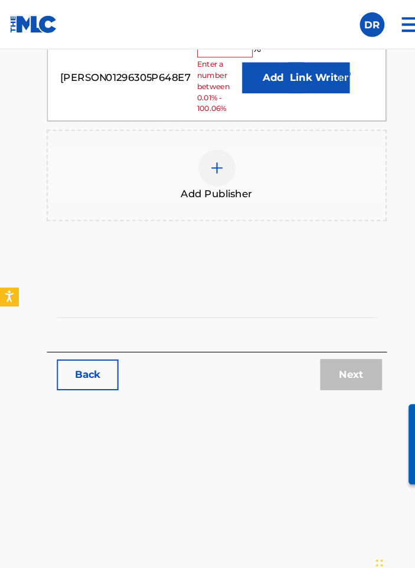
scroll to position [484, 0]
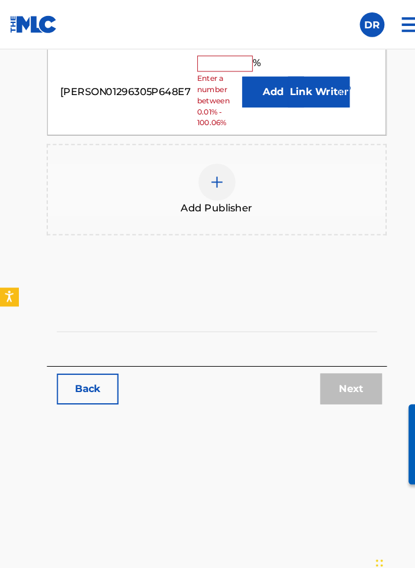
click at [216, 62] on input "text" at bounding box center [215, 60] width 53 height 15
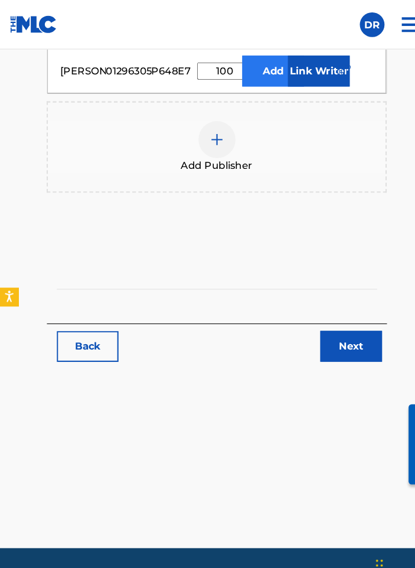
type input "100"
click at [262, 67] on button "Add" at bounding box center [261, 68] width 59 height 30
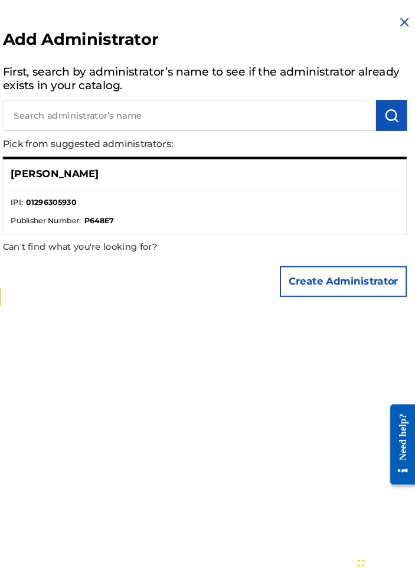
scroll to position [0, 0]
click at [398, 15] on img at bounding box center [405, 21] width 14 height 14
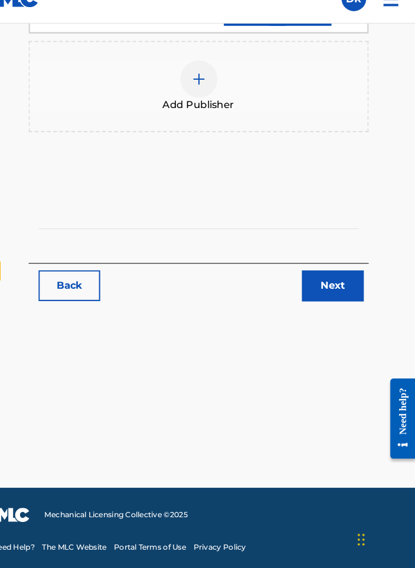
scroll to position [517, 0]
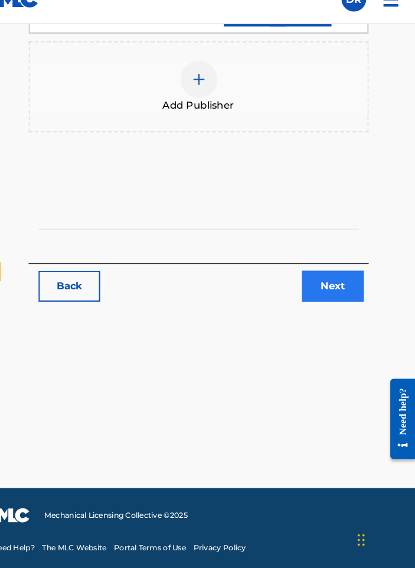
click at [317, 284] on link "Next" at bounding box center [336, 299] width 59 height 30
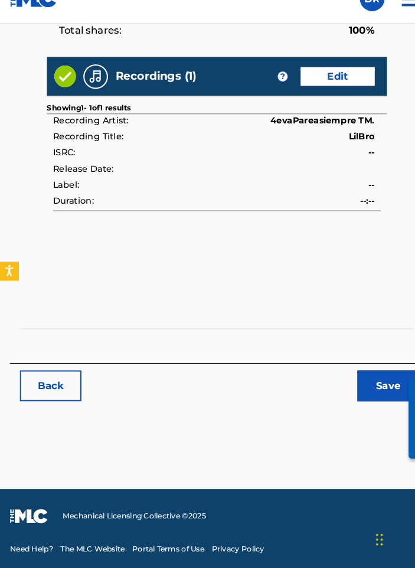
scroll to position [740, 0]
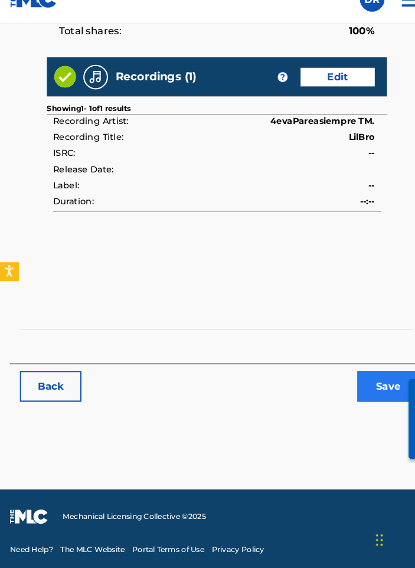
click at [358, 379] on button "Save" at bounding box center [371, 394] width 59 height 30
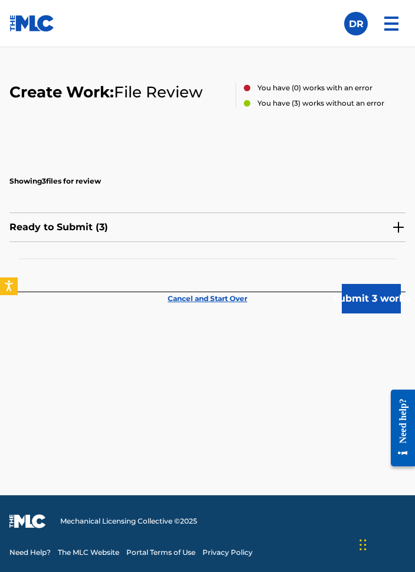
scroll to position [87, 0]
click at [382, 301] on button "Submit 3 works" at bounding box center [371, 299] width 59 height 30
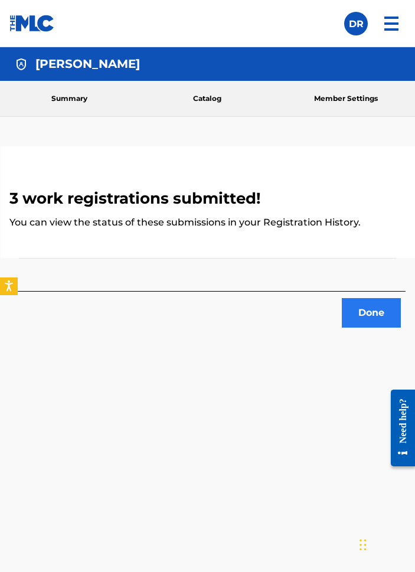
click at [363, 313] on button "Done" at bounding box center [371, 313] width 59 height 30
